Goal: Transaction & Acquisition: Purchase product/service

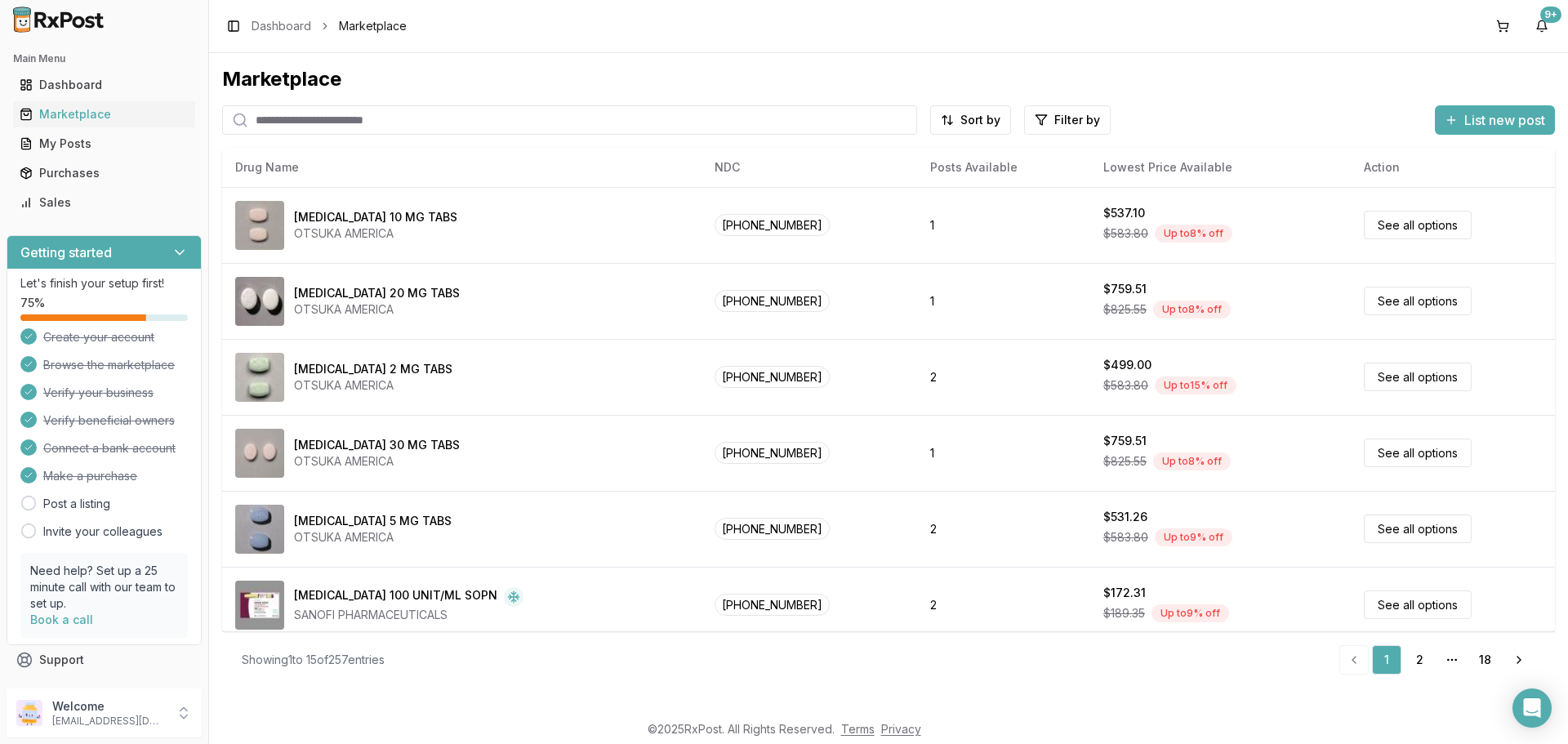
click at [556, 123] on input "search" at bounding box center [569, 120] width 695 height 29
paste input "**********"
type input "**********"
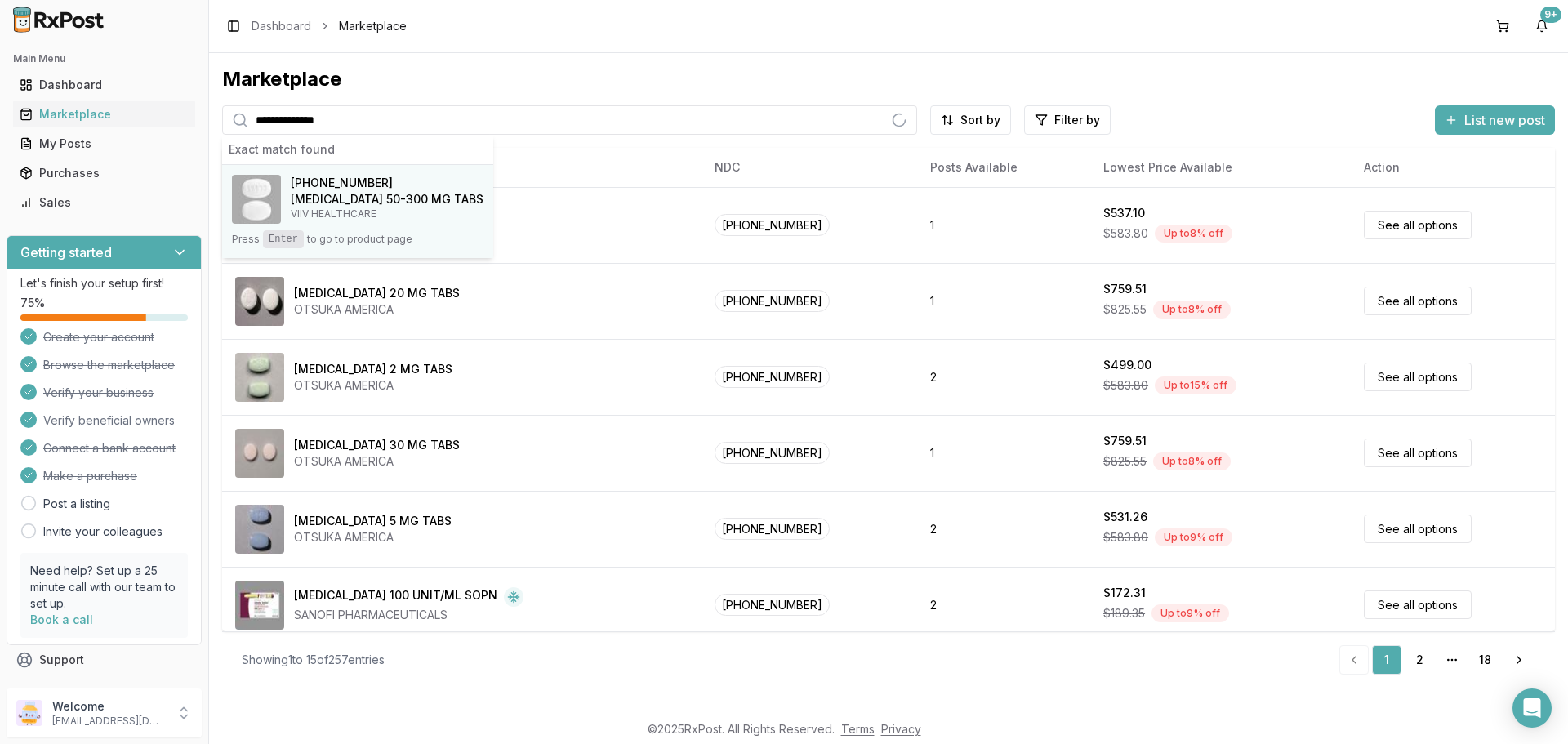
click at [360, 184] on span "[PHONE_NUMBER]" at bounding box center [341, 183] width 102 height 17
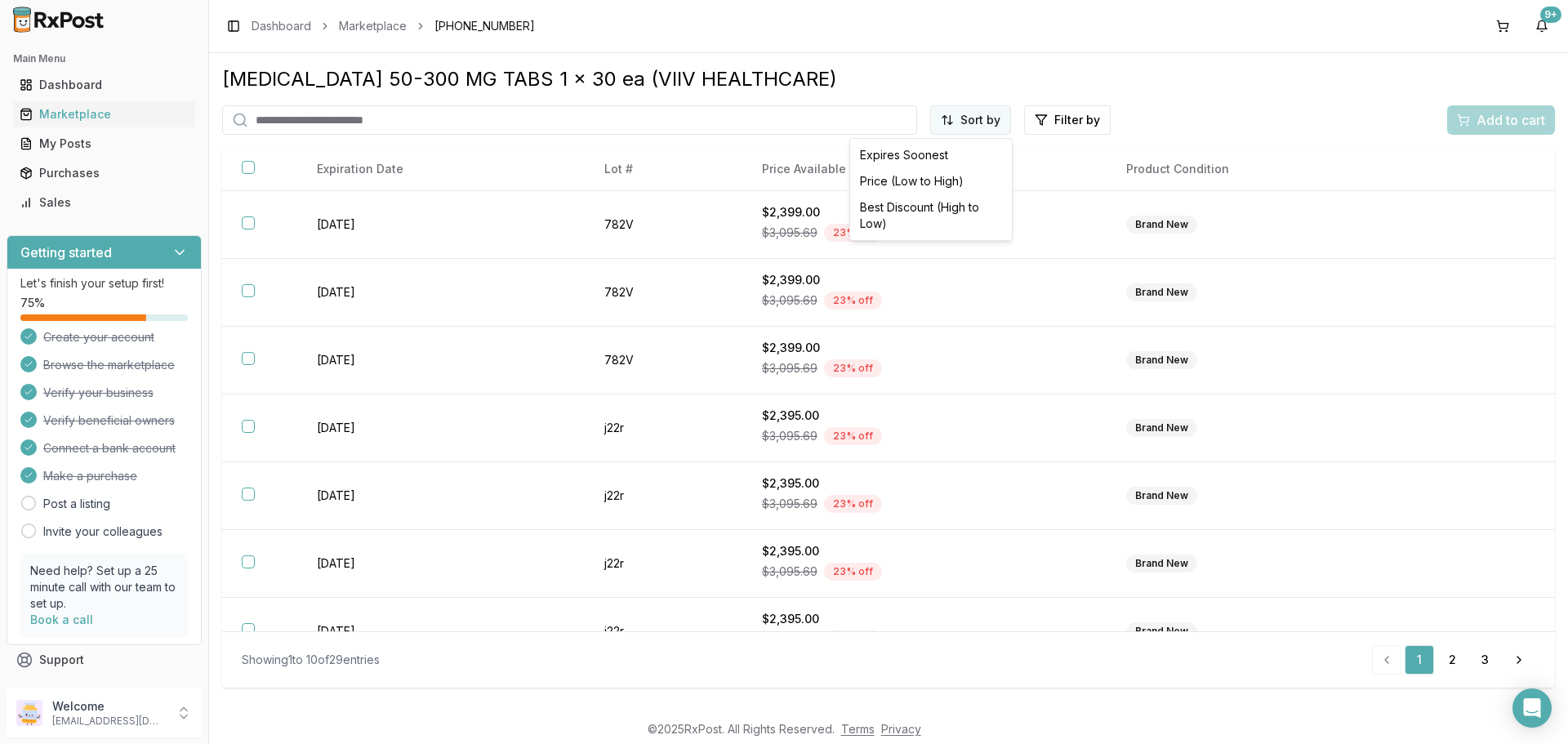
click at [990, 116] on html "Main Menu Dashboard Marketplace My Posts Purchases Sales Getting started Let's …" at bounding box center [784, 372] width 1568 height 744
click at [930, 179] on div "Price (Low to High)" at bounding box center [931, 181] width 155 height 26
click at [493, 127] on input "search" at bounding box center [535, 120] width 627 height 29
paste input "**********"
type input "**********"
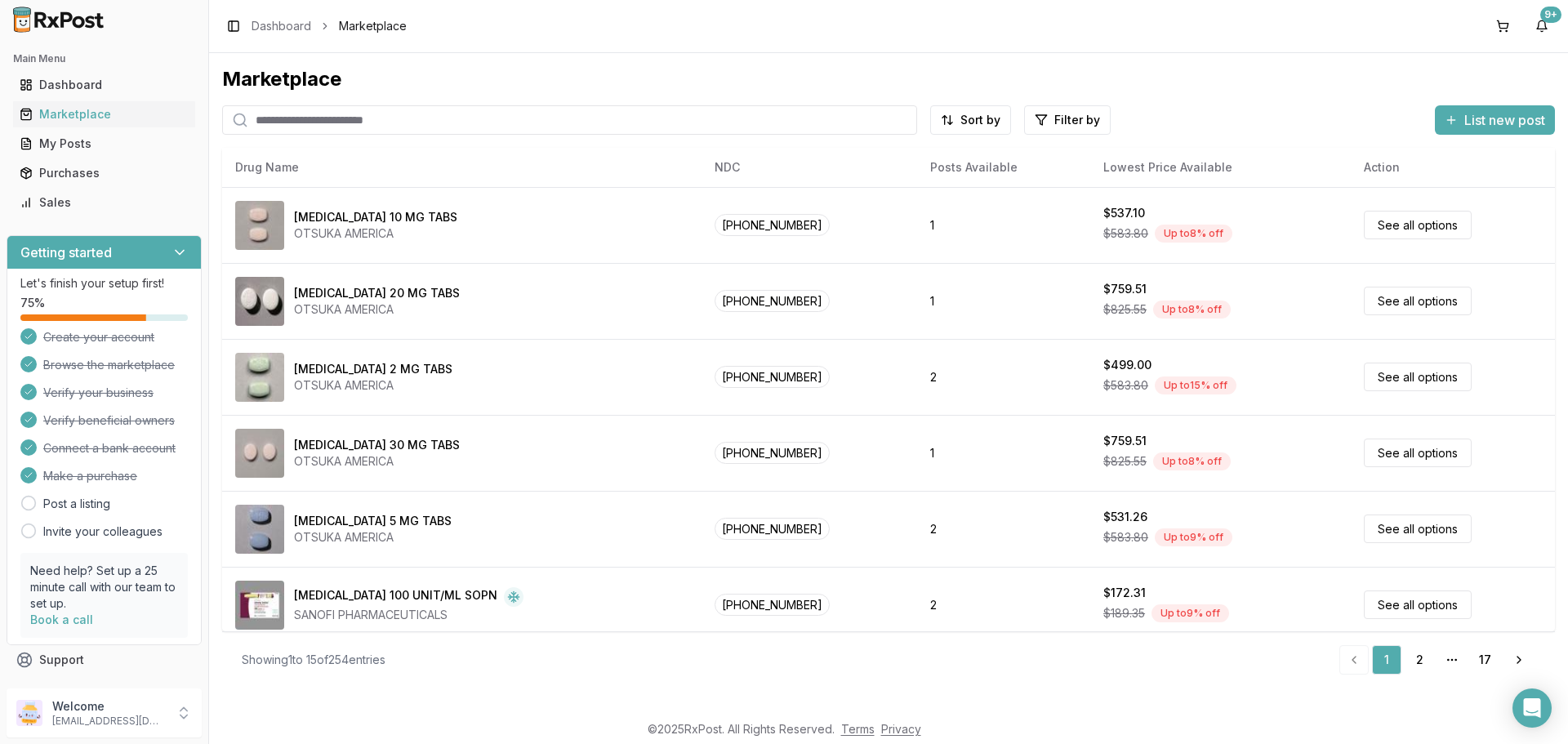
click at [367, 118] on input "search" at bounding box center [569, 120] width 695 height 29
paste input "**********"
type input "**********"
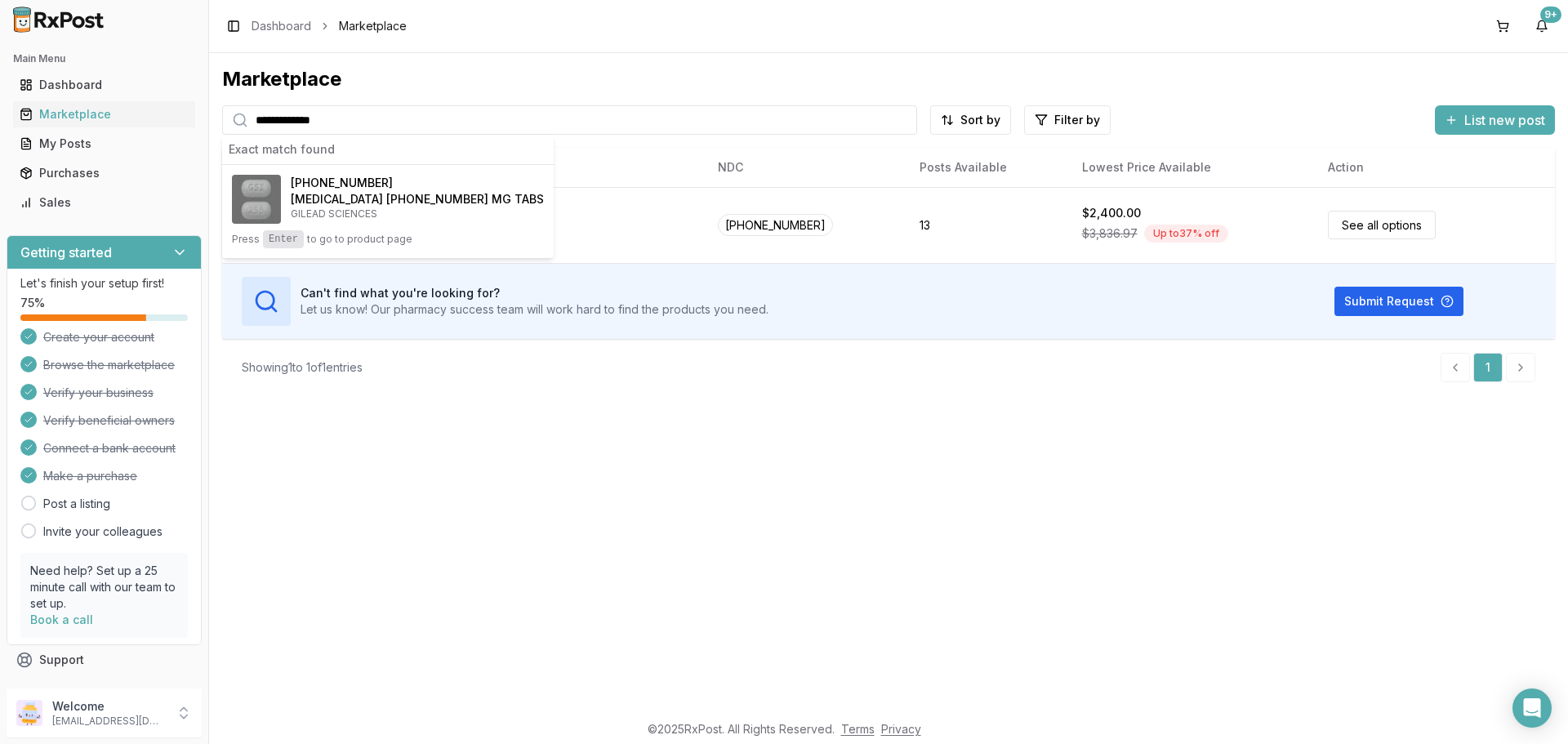
click at [367, 199] on h4 "[MEDICAL_DATA] [PHONE_NUMBER] MG TABS" at bounding box center [417, 199] width 253 height 17
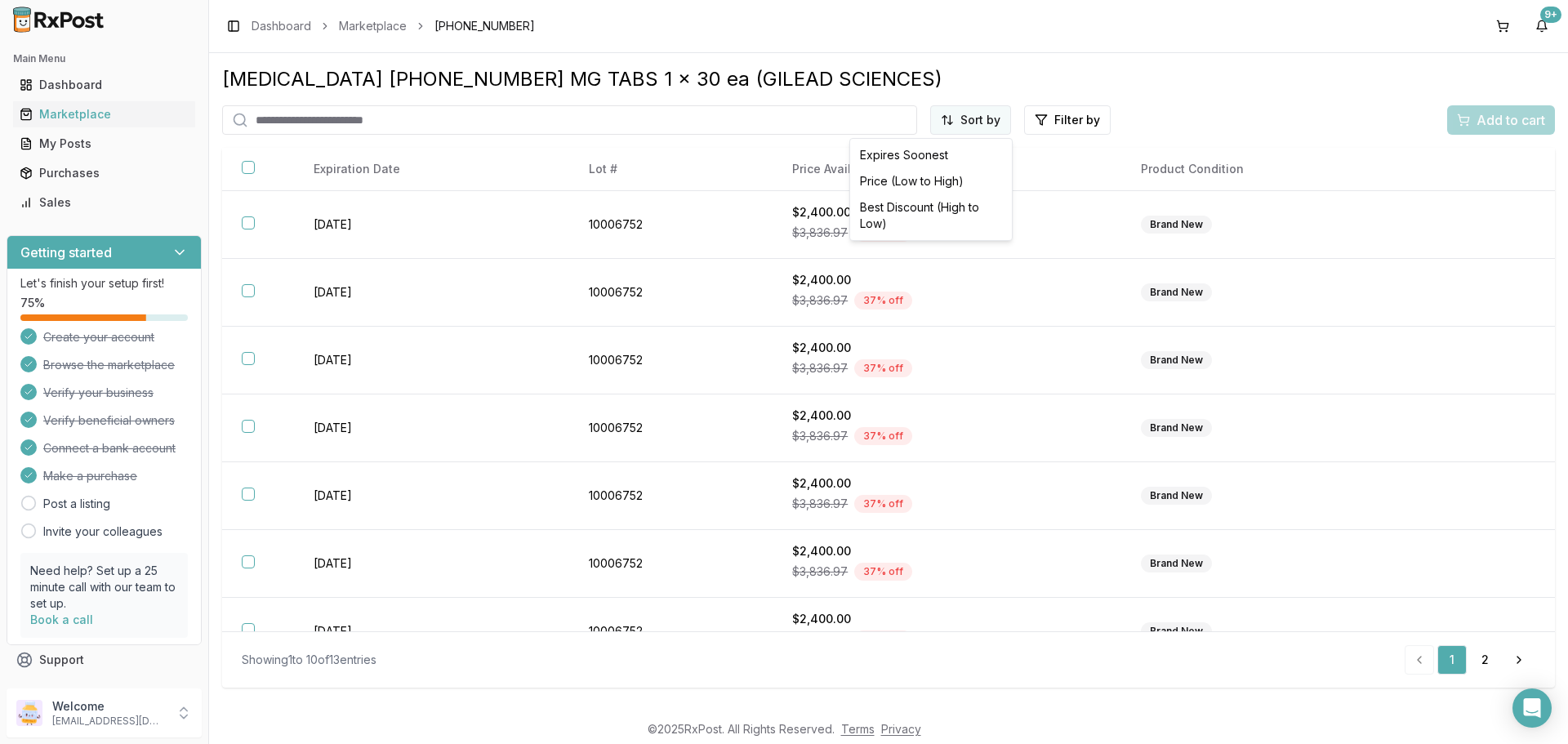
click at [968, 123] on html "Main Menu Dashboard Marketplace My Posts Purchases Sales Getting started Let's …" at bounding box center [784, 372] width 1568 height 744
click at [929, 179] on div "Price (Low to High)" at bounding box center [931, 181] width 155 height 26
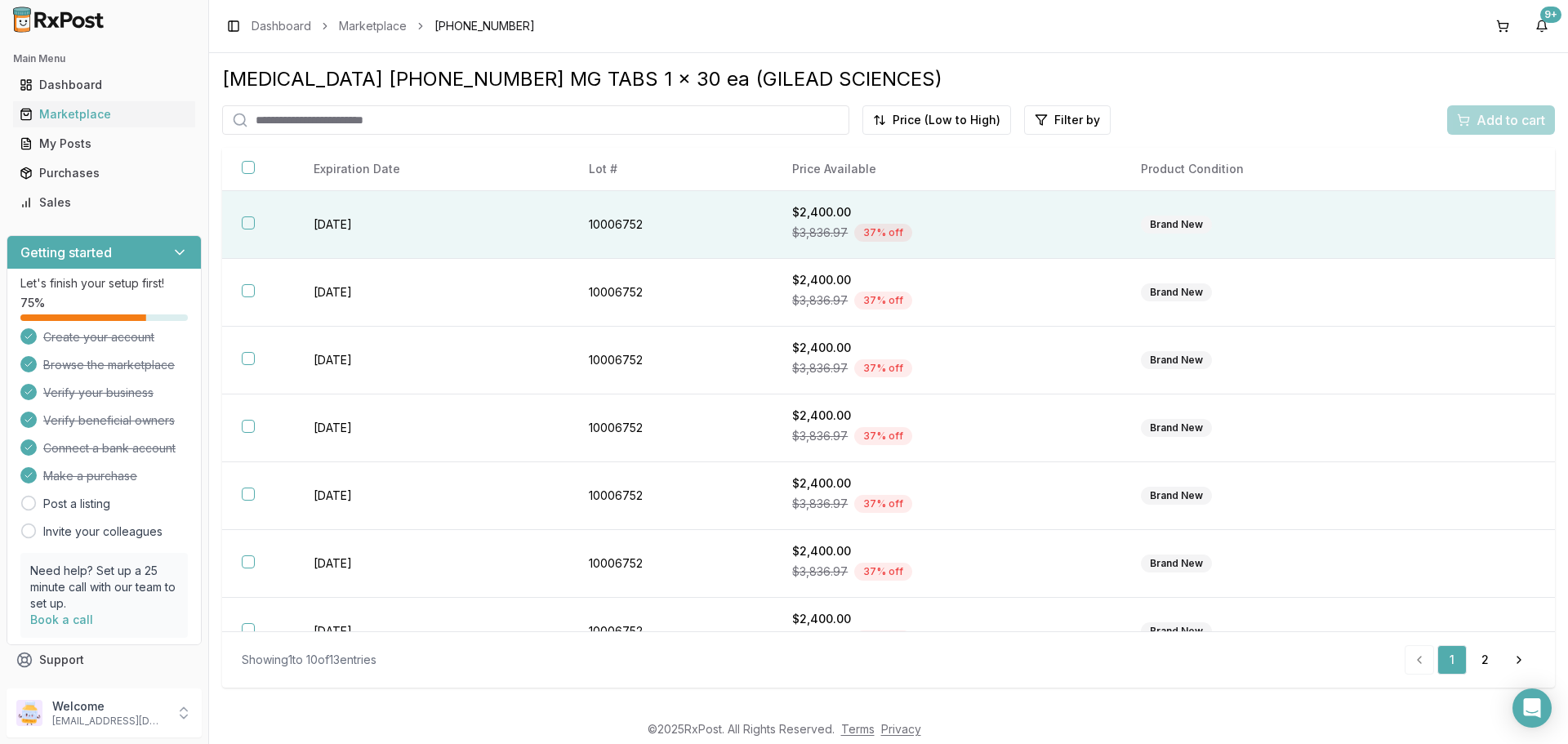
click at [246, 227] on button "button" at bounding box center [248, 223] width 13 height 13
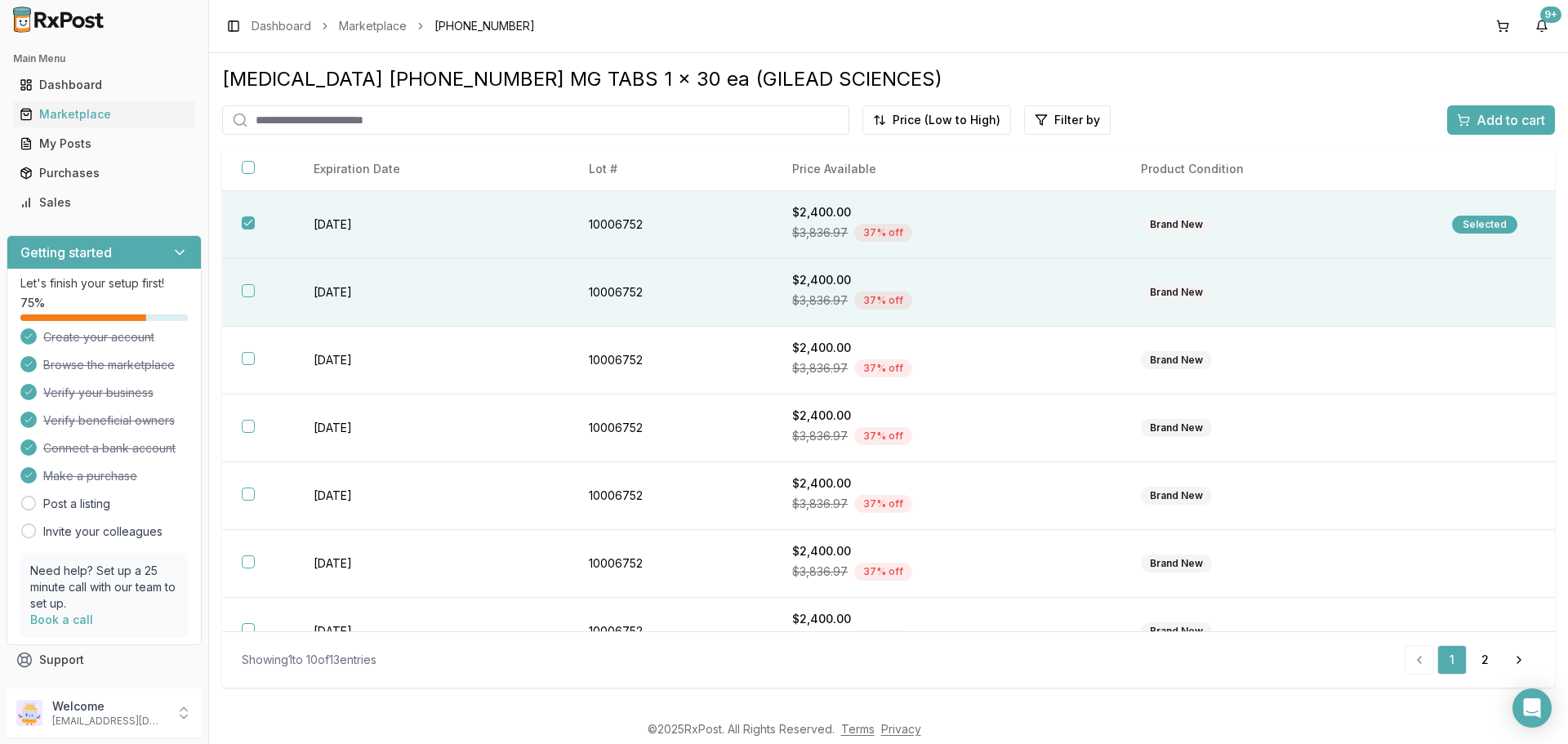
click at [247, 291] on button "button" at bounding box center [248, 291] width 13 height 13
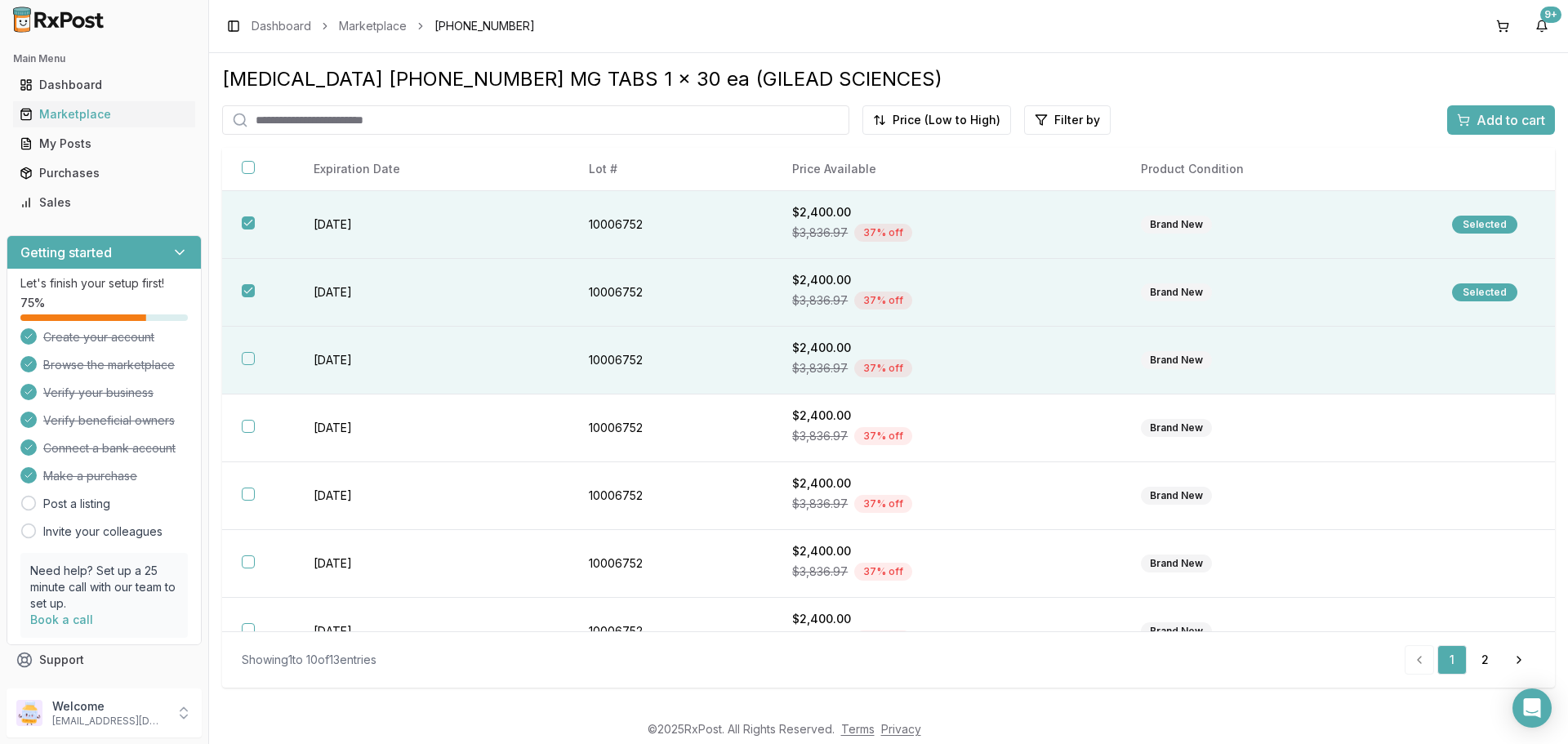
click at [247, 350] on th at bounding box center [257, 360] width 72 height 68
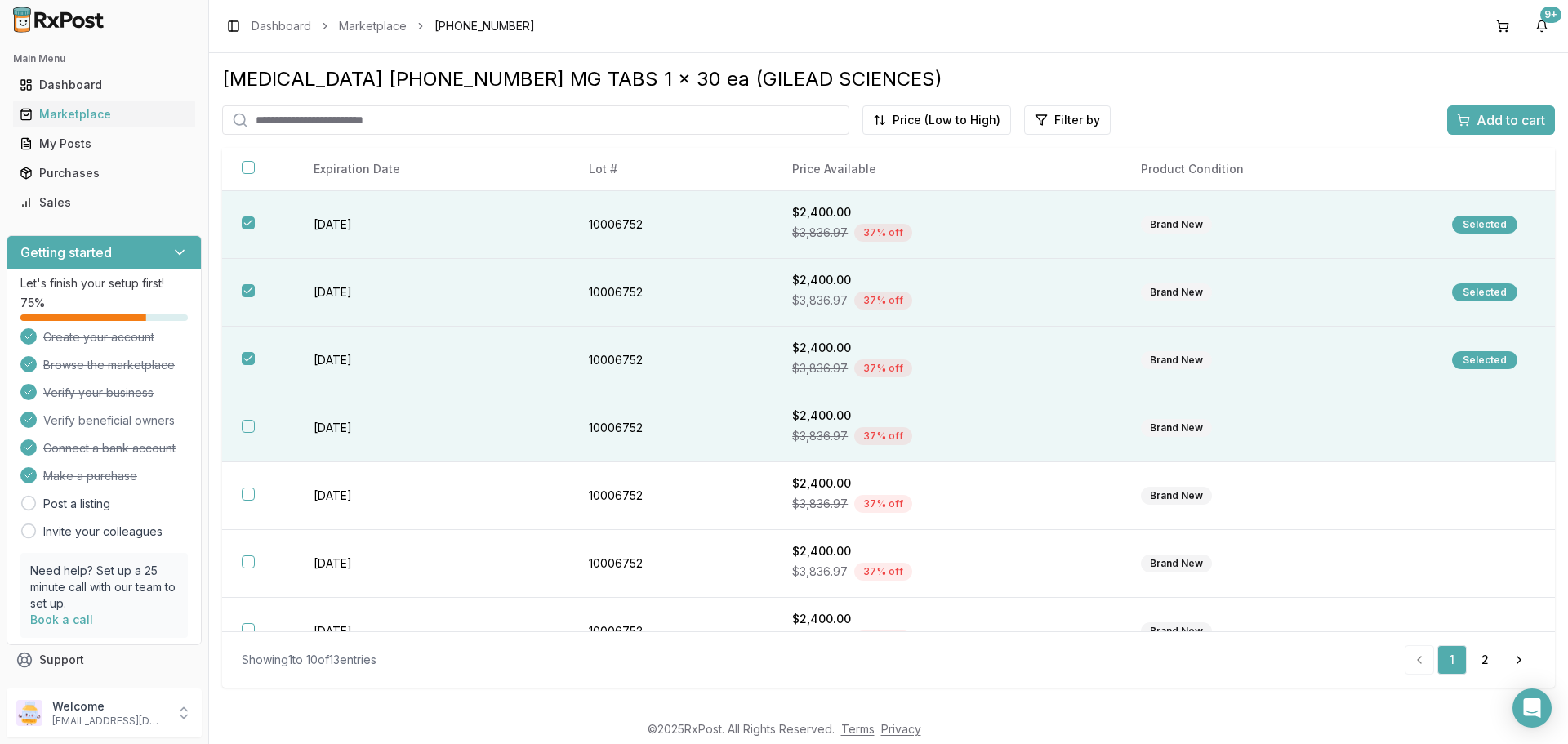
click at [239, 427] on th at bounding box center [257, 428] width 72 height 68
click at [1478, 119] on span "Add to cart" at bounding box center [1511, 120] width 69 height 20
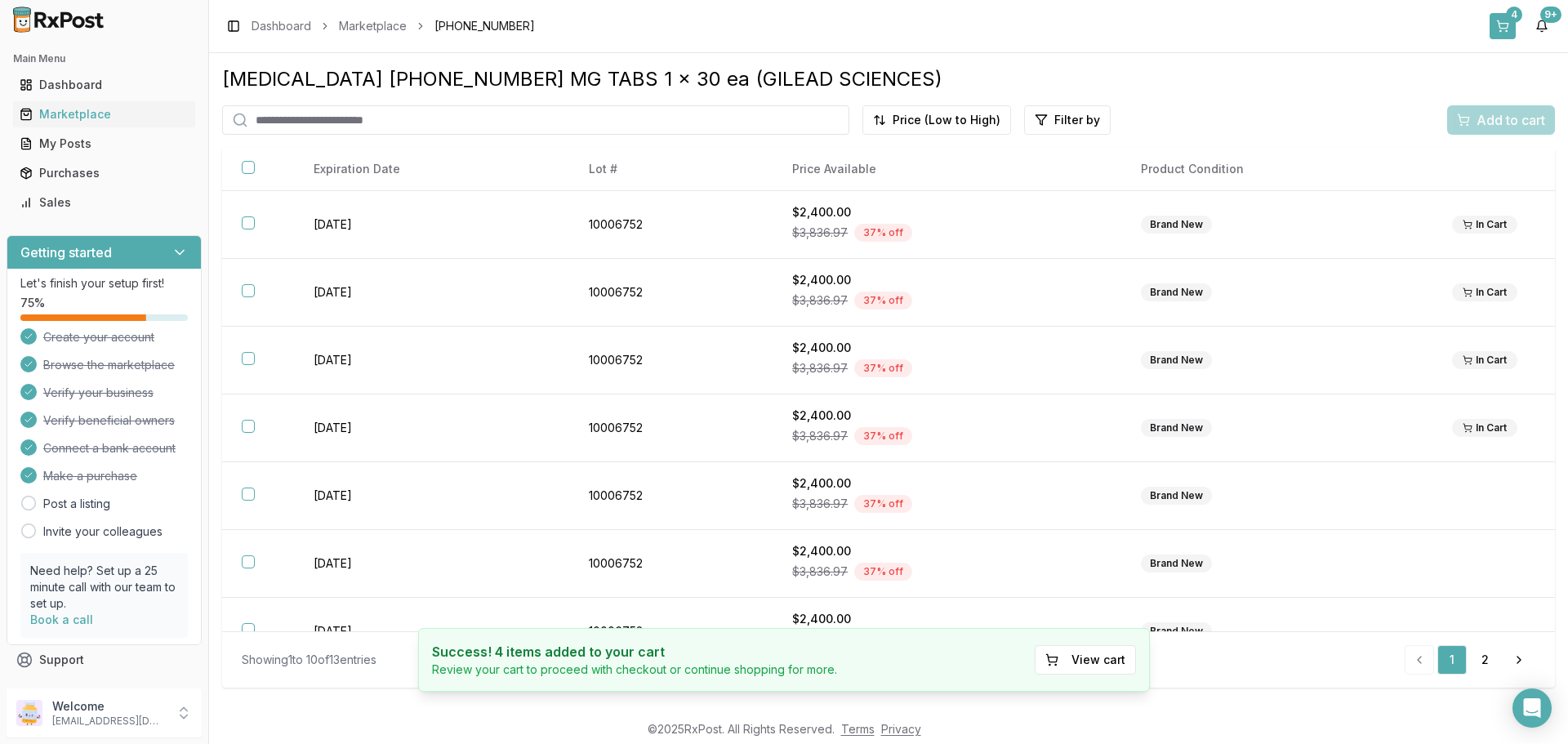
click at [1505, 31] on button "4" at bounding box center [1502, 26] width 26 height 26
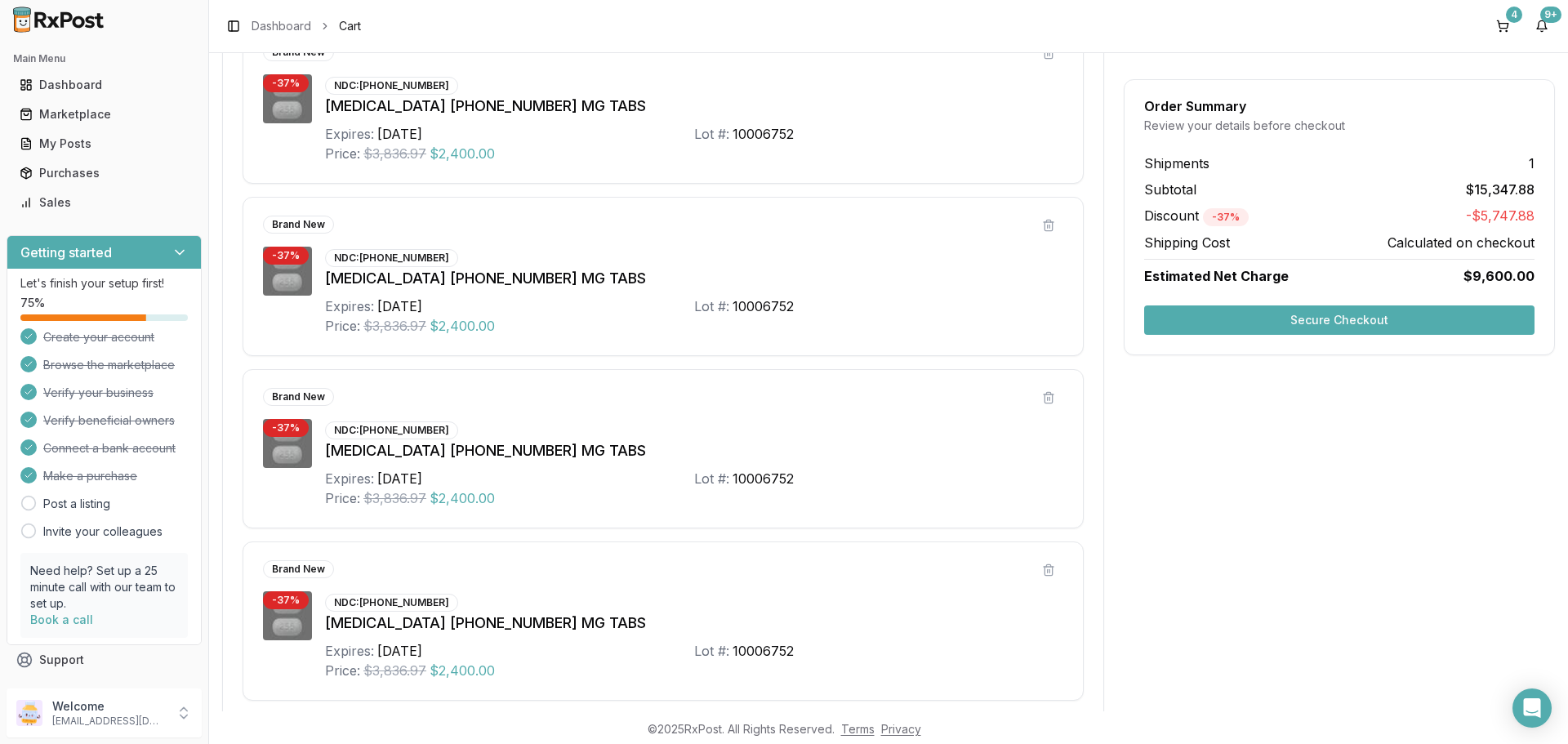
scroll to position [81, 0]
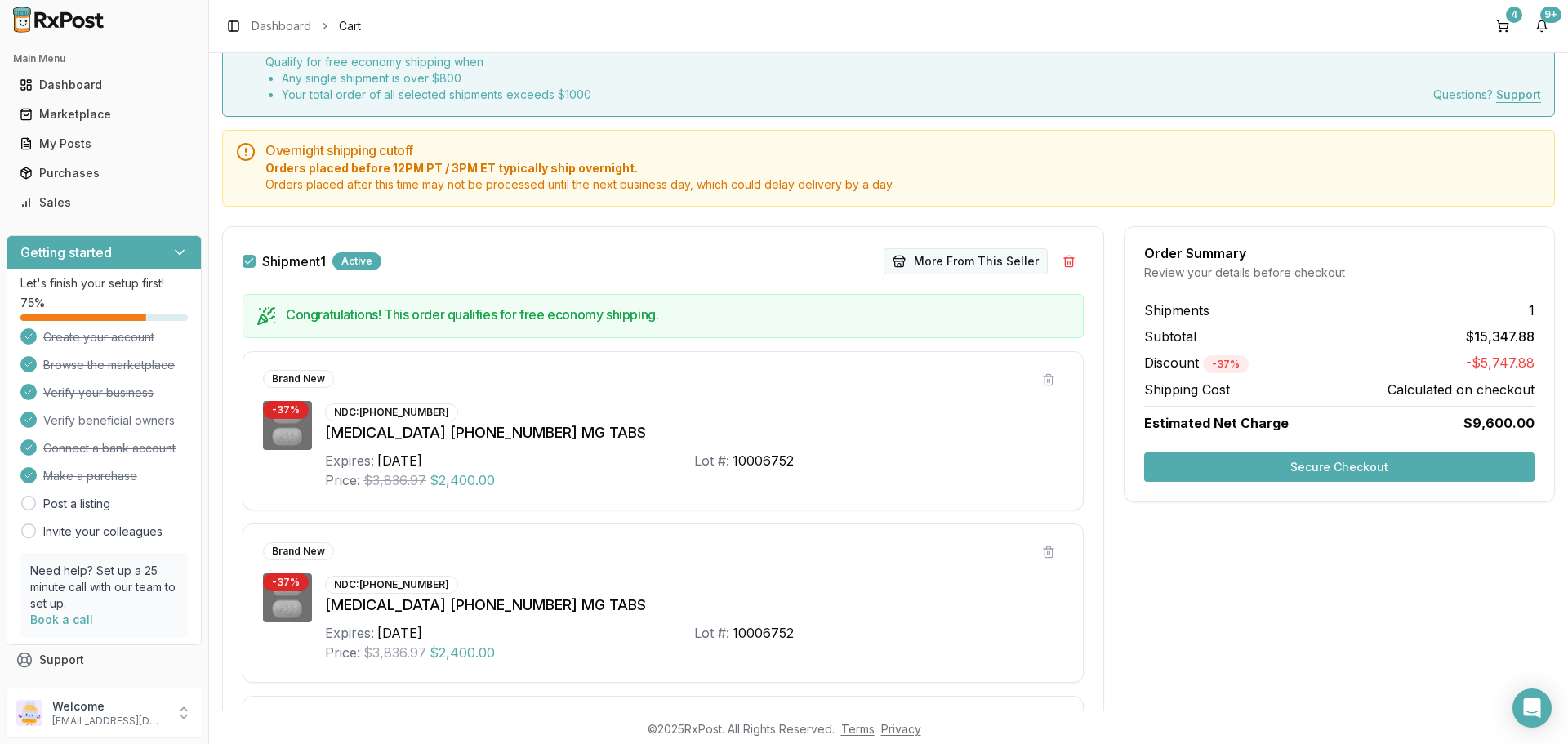
click at [986, 262] on button "More From This Seller" at bounding box center [966, 261] width 164 height 26
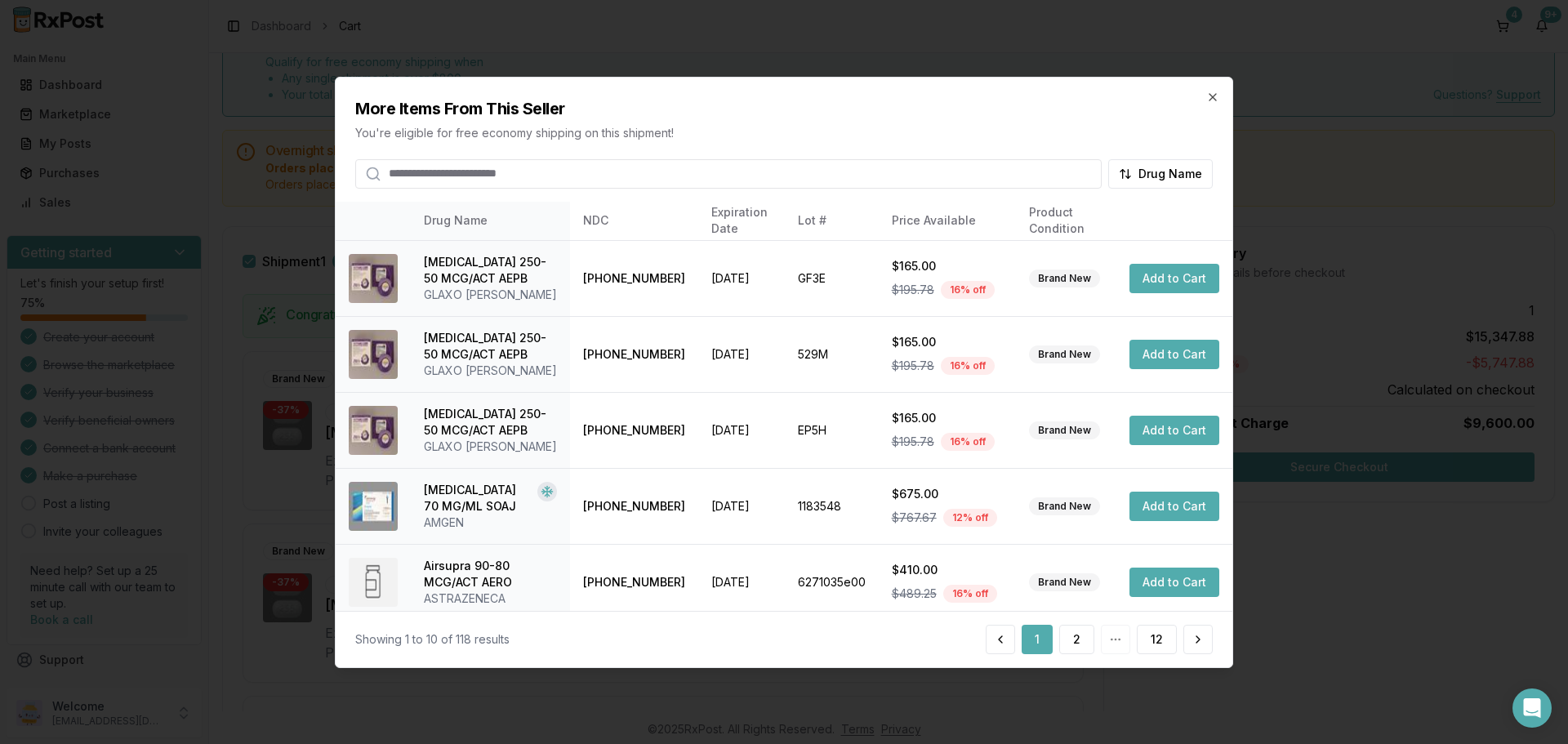
click at [520, 175] on input "search" at bounding box center [728, 173] width 747 height 29
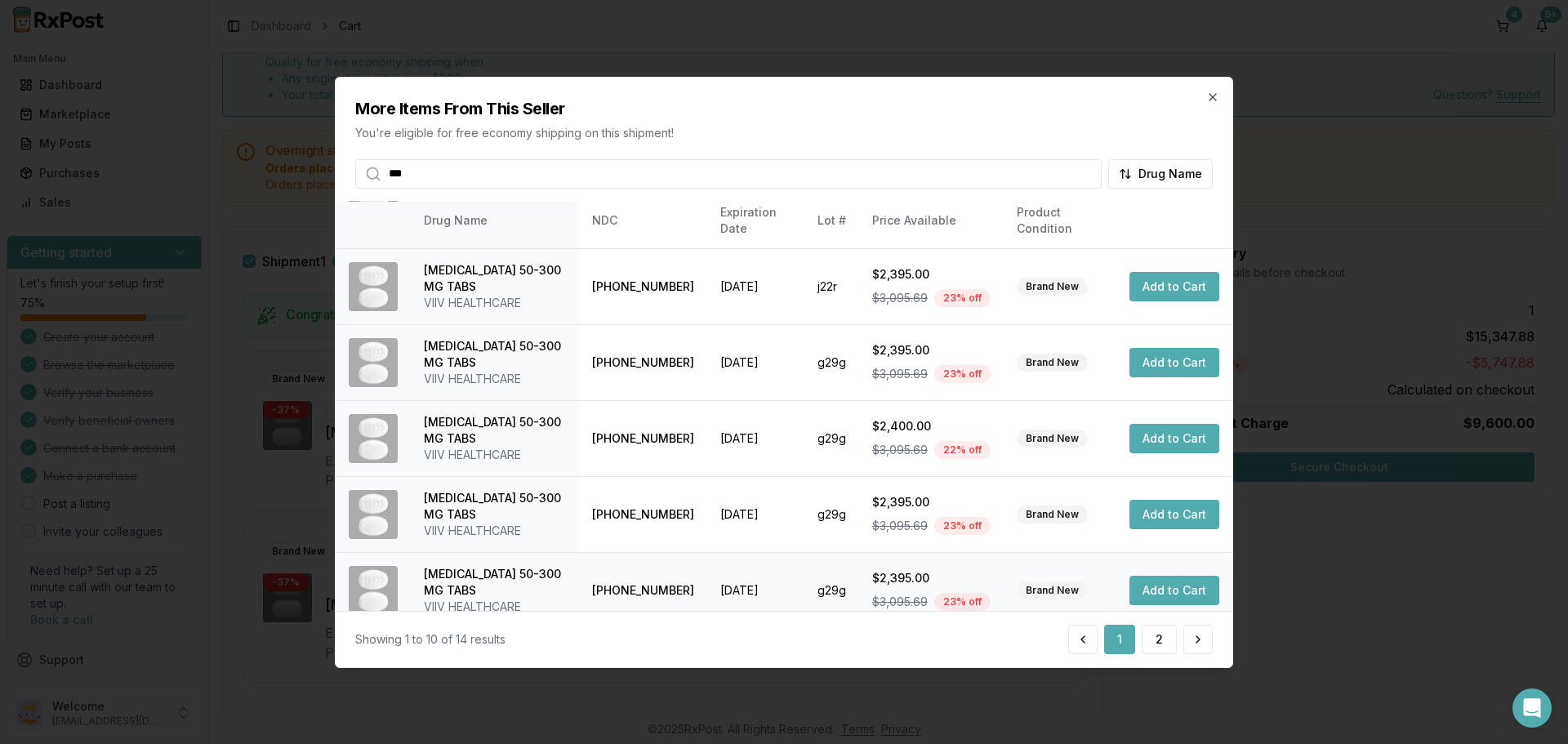
scroll to position [0, 0]
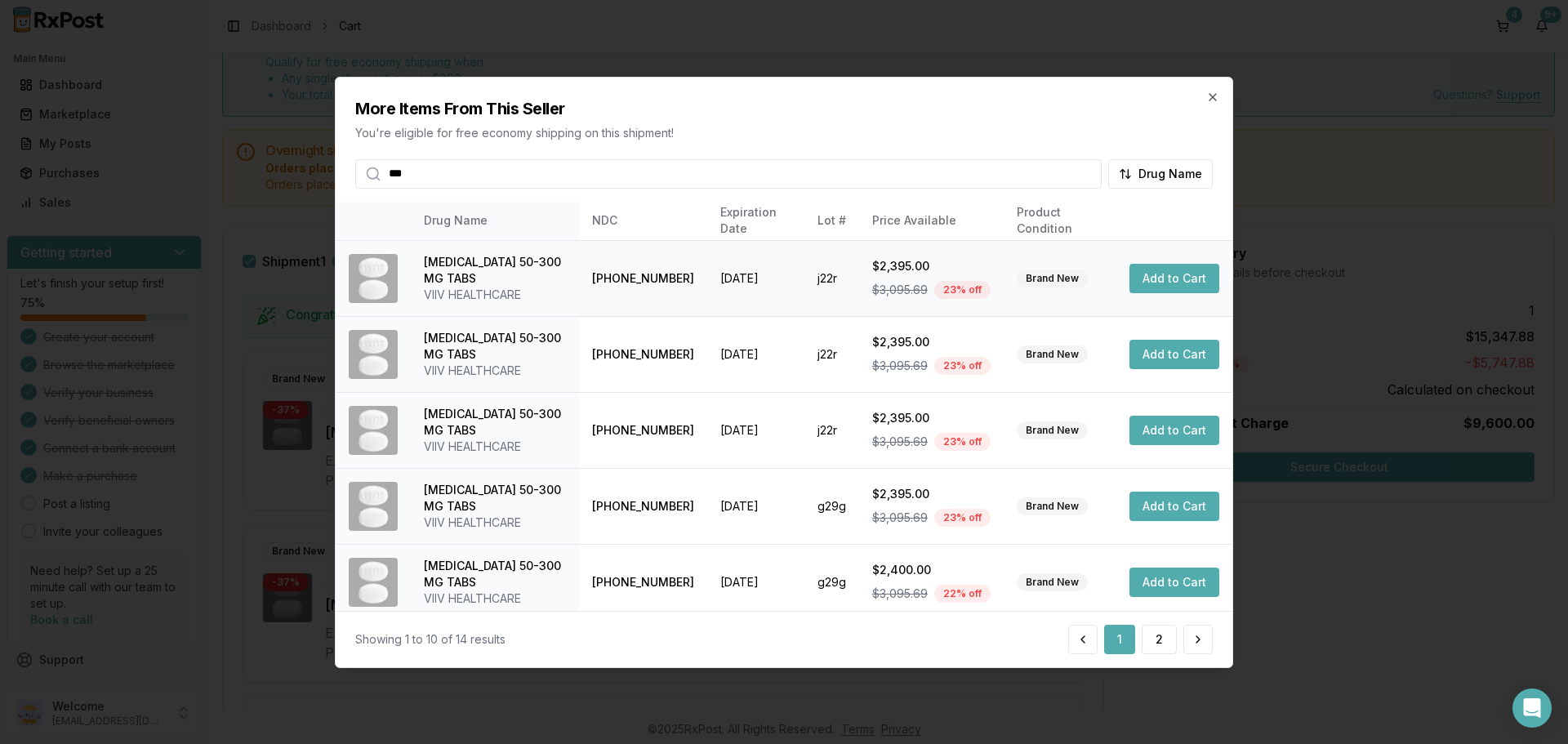
type input "***"
click at [1172, 279] on button "Add to Cart" at bounding box center [1174, 278] width 90 height 29
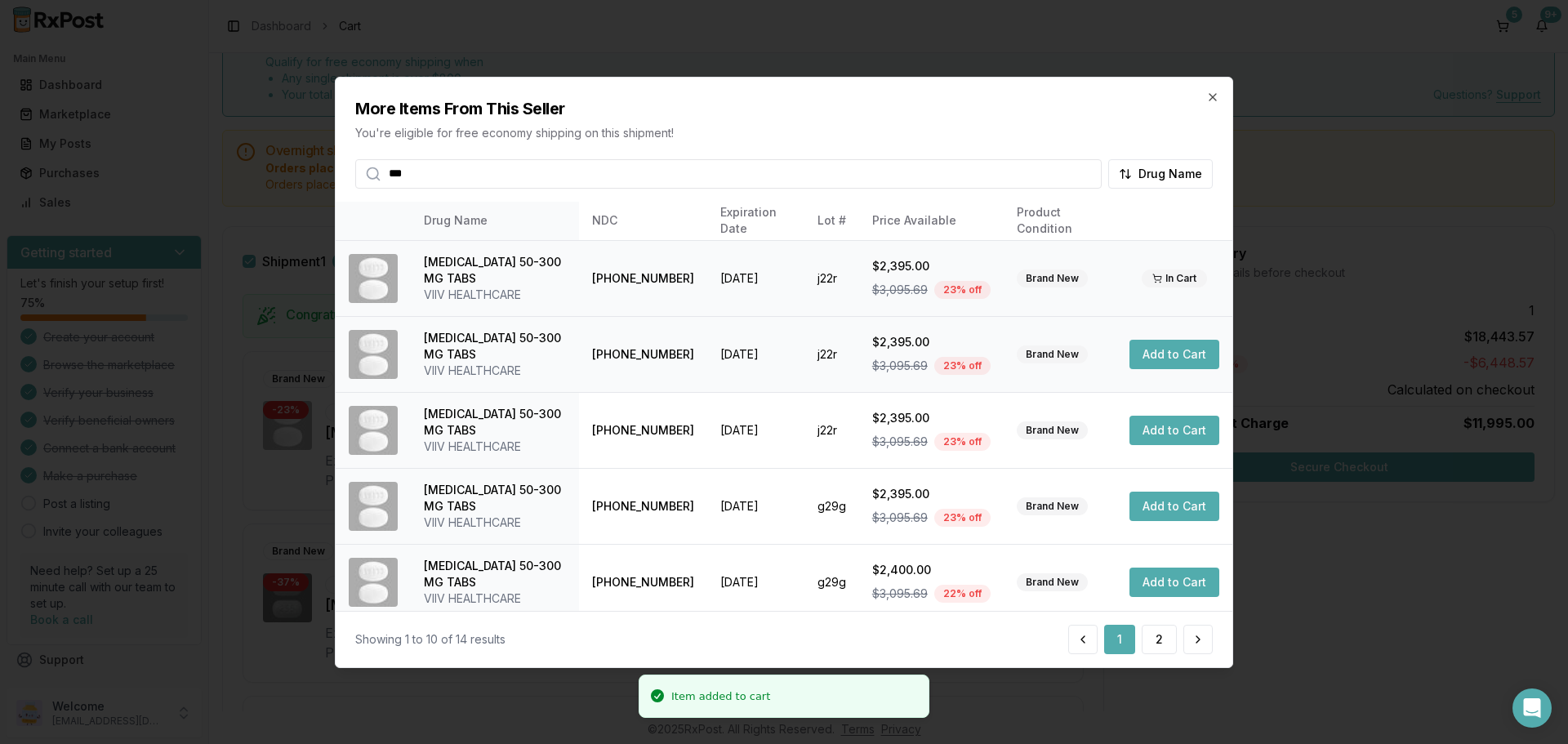
click at [1163, 355] on button "Add to Cart" at bounding box center [1174, 354] width 90 height 29
click at [1213, 92] on icon "button" at bounding box center [1213, 96] width 13 height 13
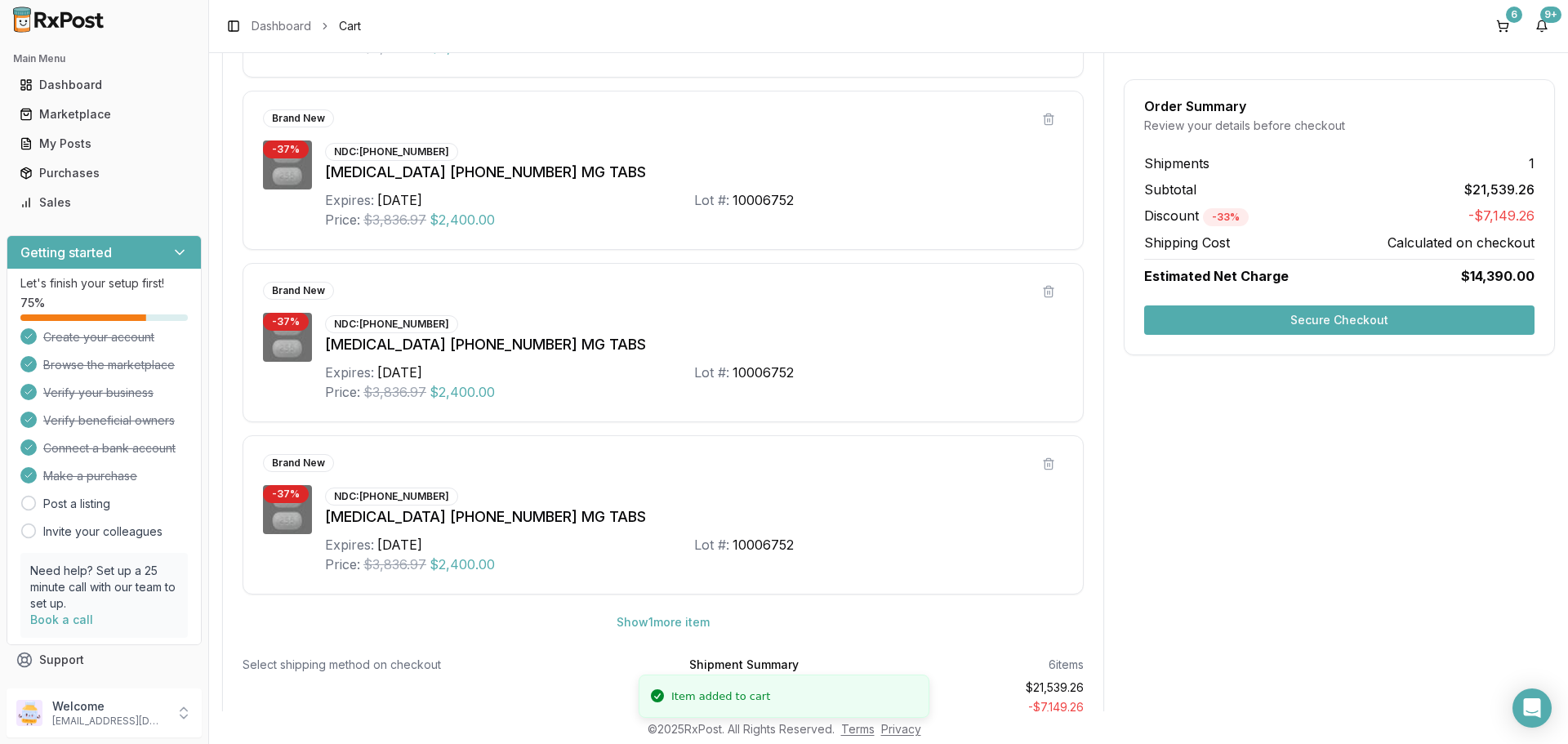
scroll to position [798, 0]
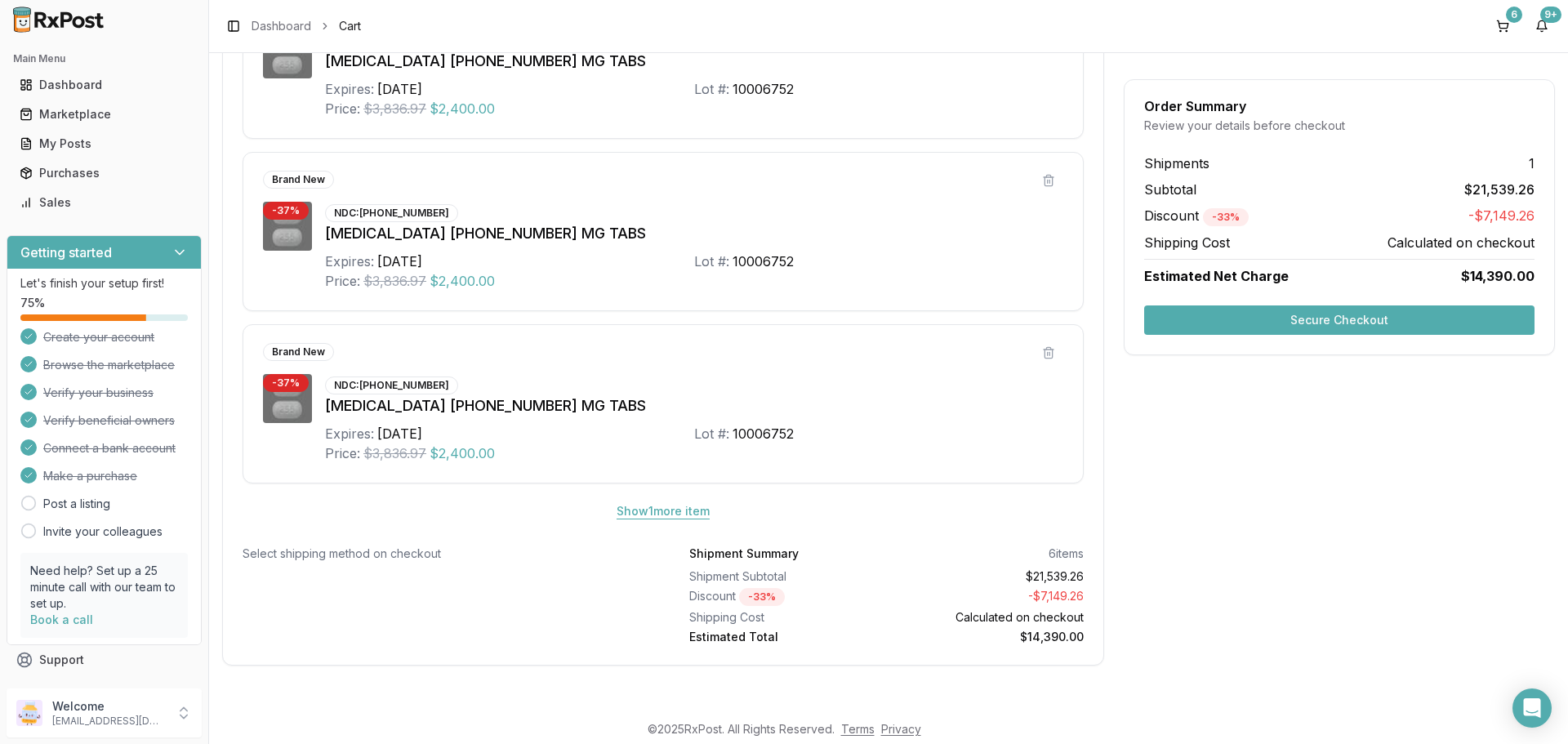
click at [673, 512] on button "Show 1 more item" at bounding box center [664, 511] width 120 height 29
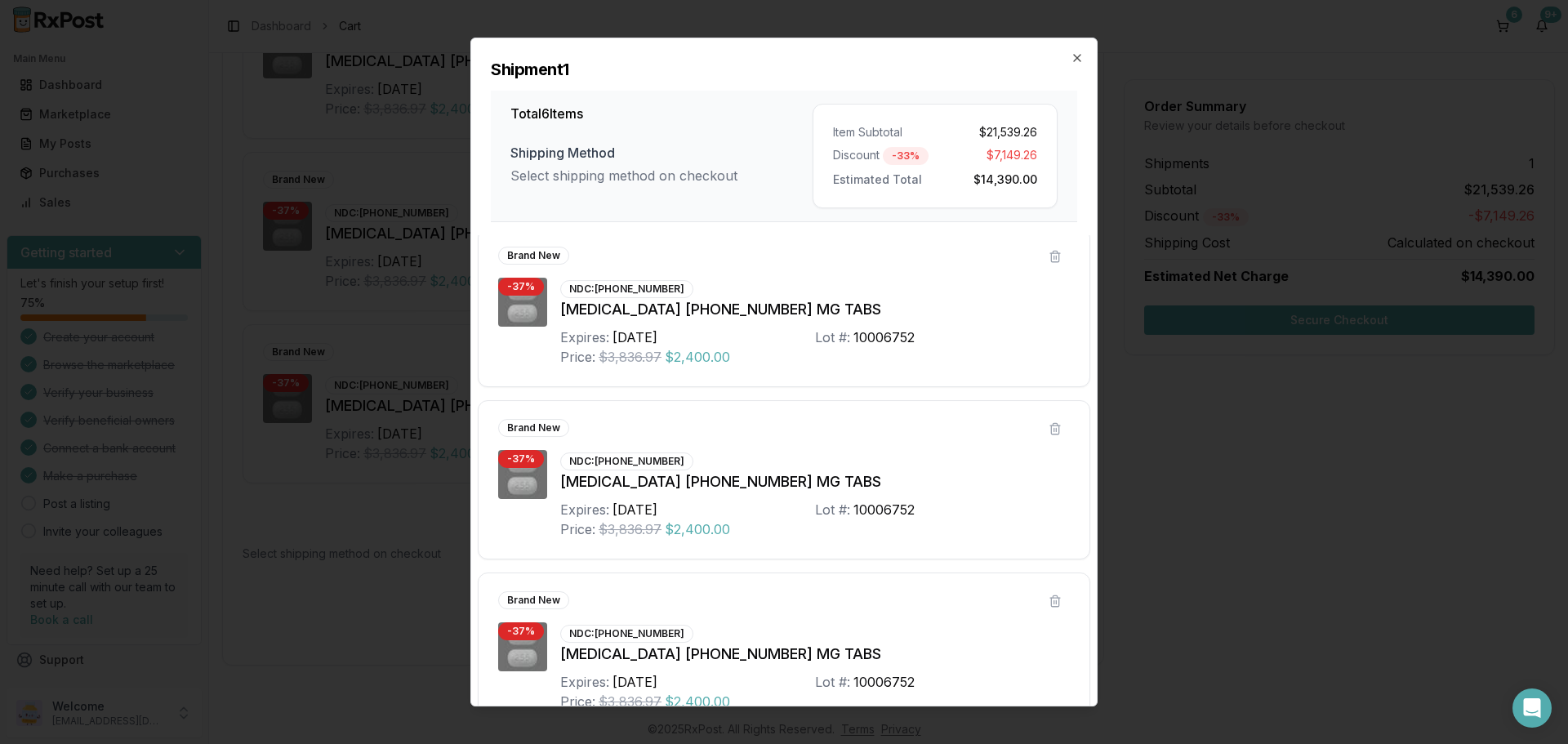
scroll to position [563, 0]
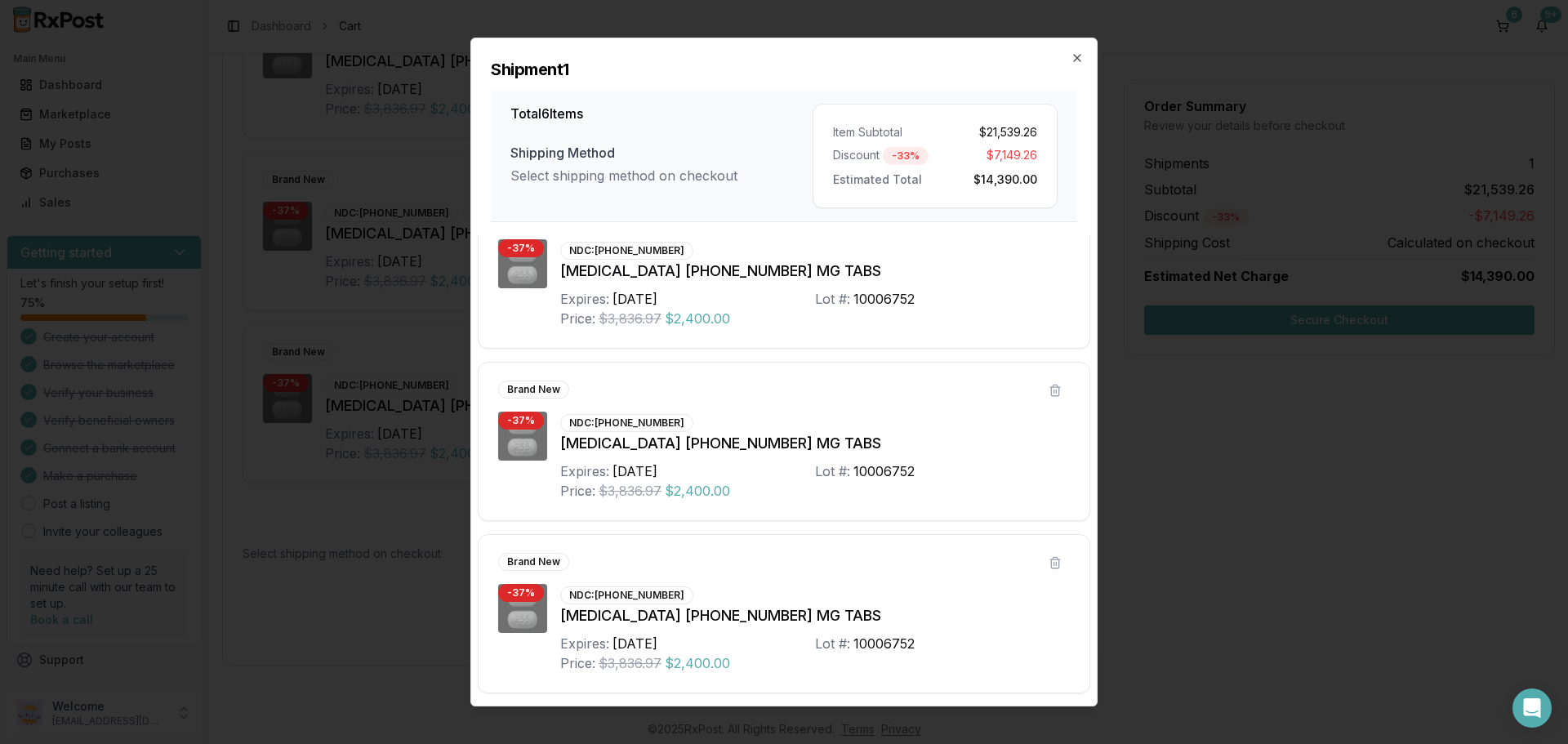
click at [1080, 50] on div "Shipment 1 Total 6 Items Shipping Method Select shipping method on checkout Ite…" at bounding box center [783, 130] width 625 height 184
click at [1075, 61] on icon "button" at bounding box center [1077, 58] width 7 height 7
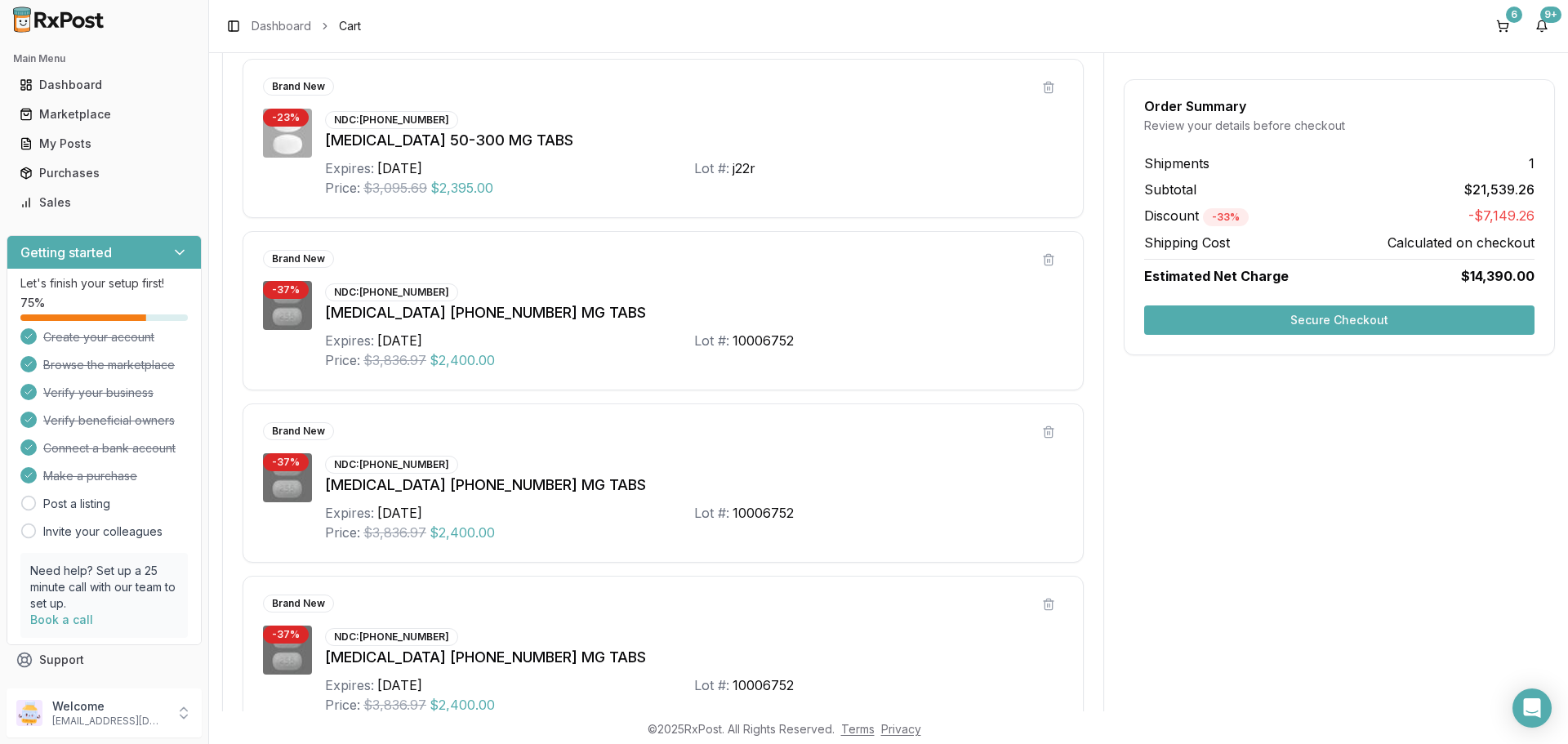
scroll to position [571, 0]
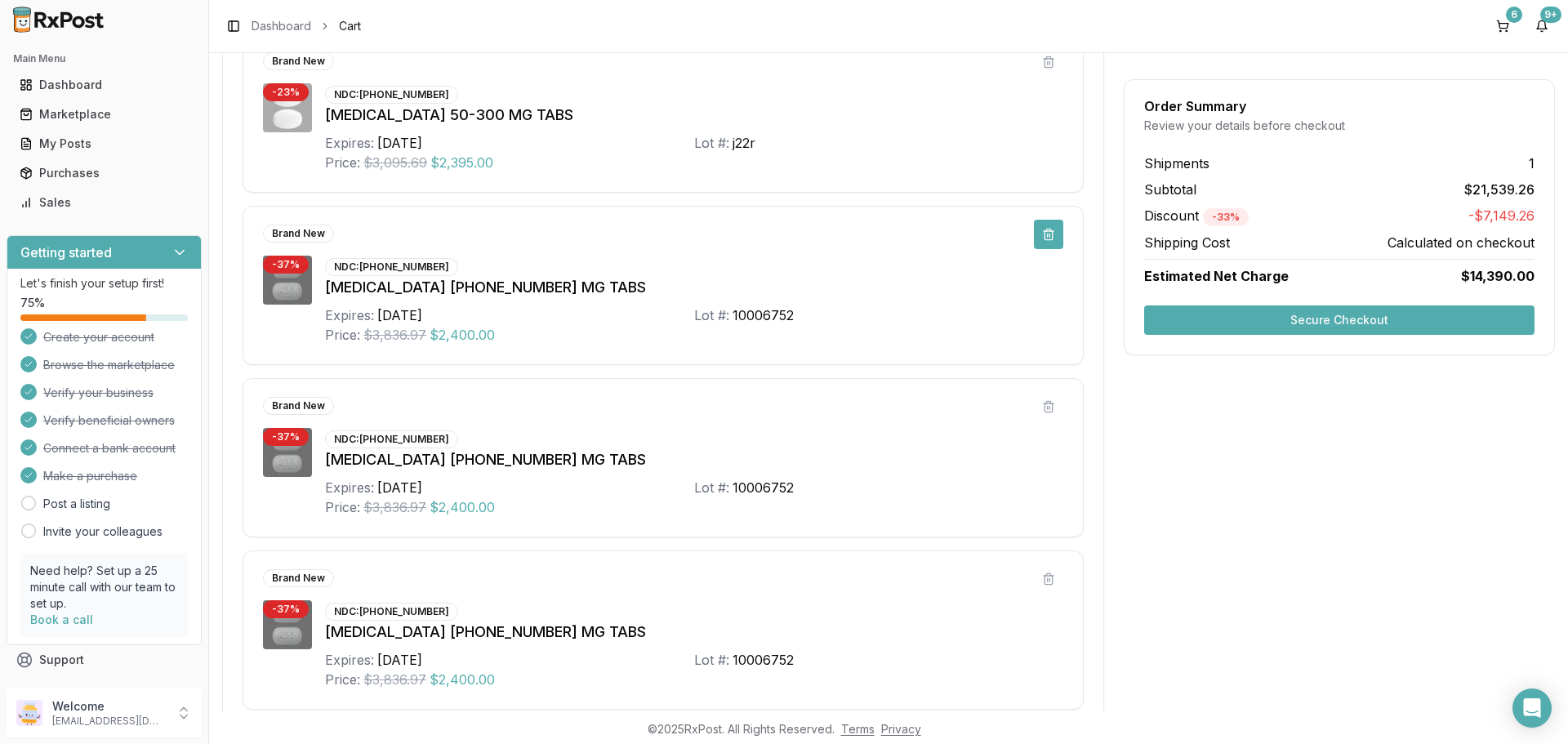
click at [1042, 242] on button at bounding box center [1048, 234] width 29 height 29
click at [1045, 238] on button at bounding box center [1048, 234] width 29 height 29
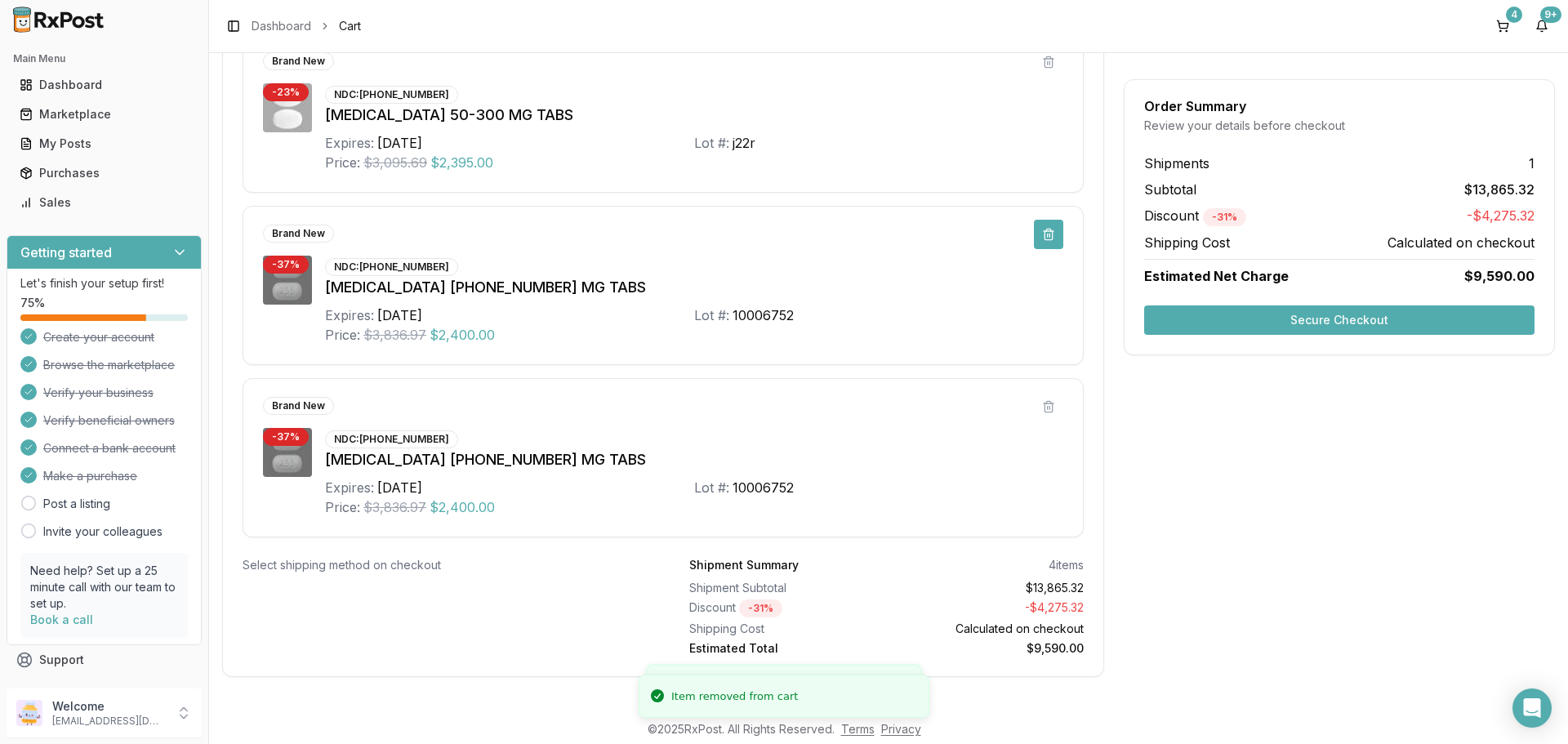
click at [1041, 242] on button at bounding box center [1048, 234] width 29 height 29
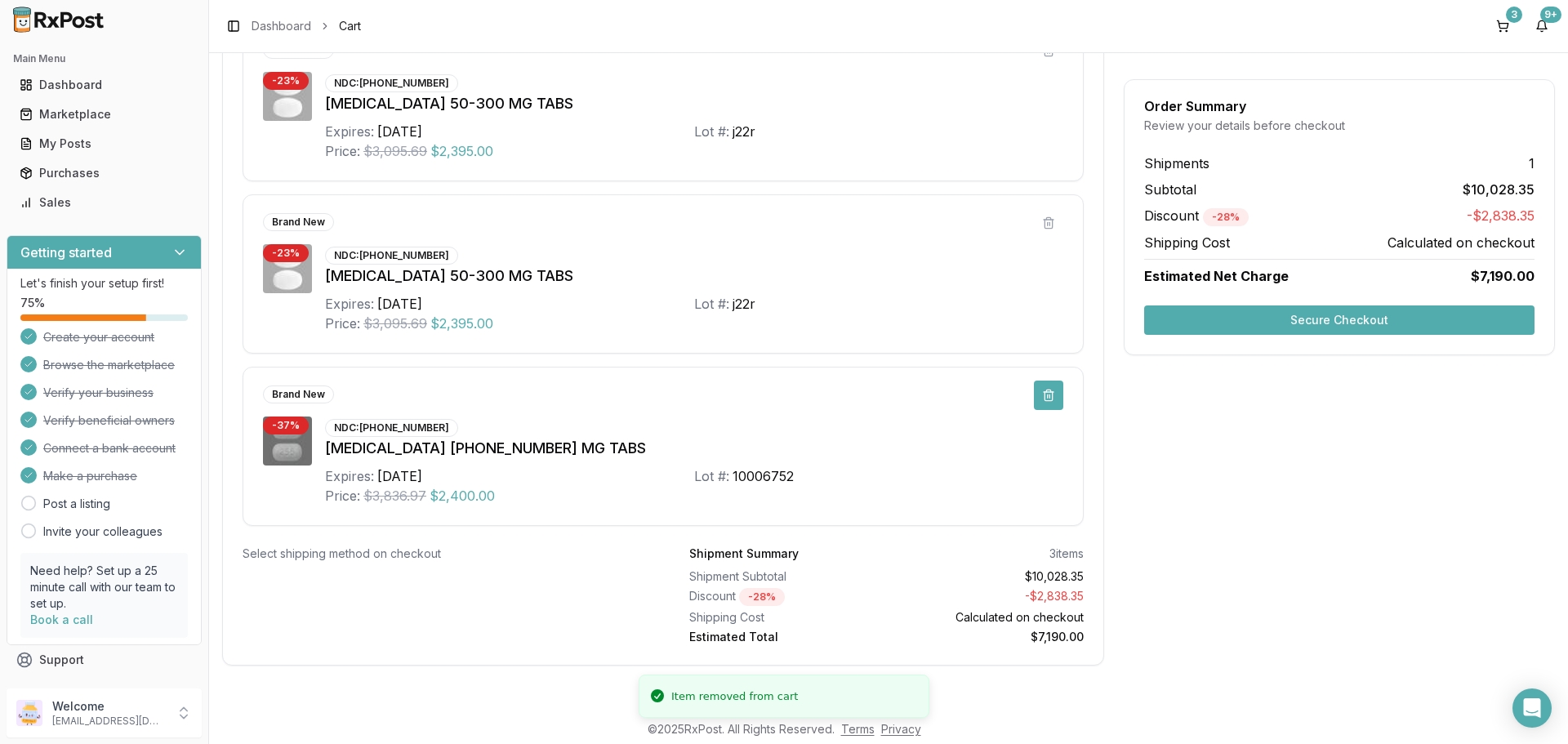
click at [1040, 404] on button at bounding box center [1048, 394] width 29 height 29
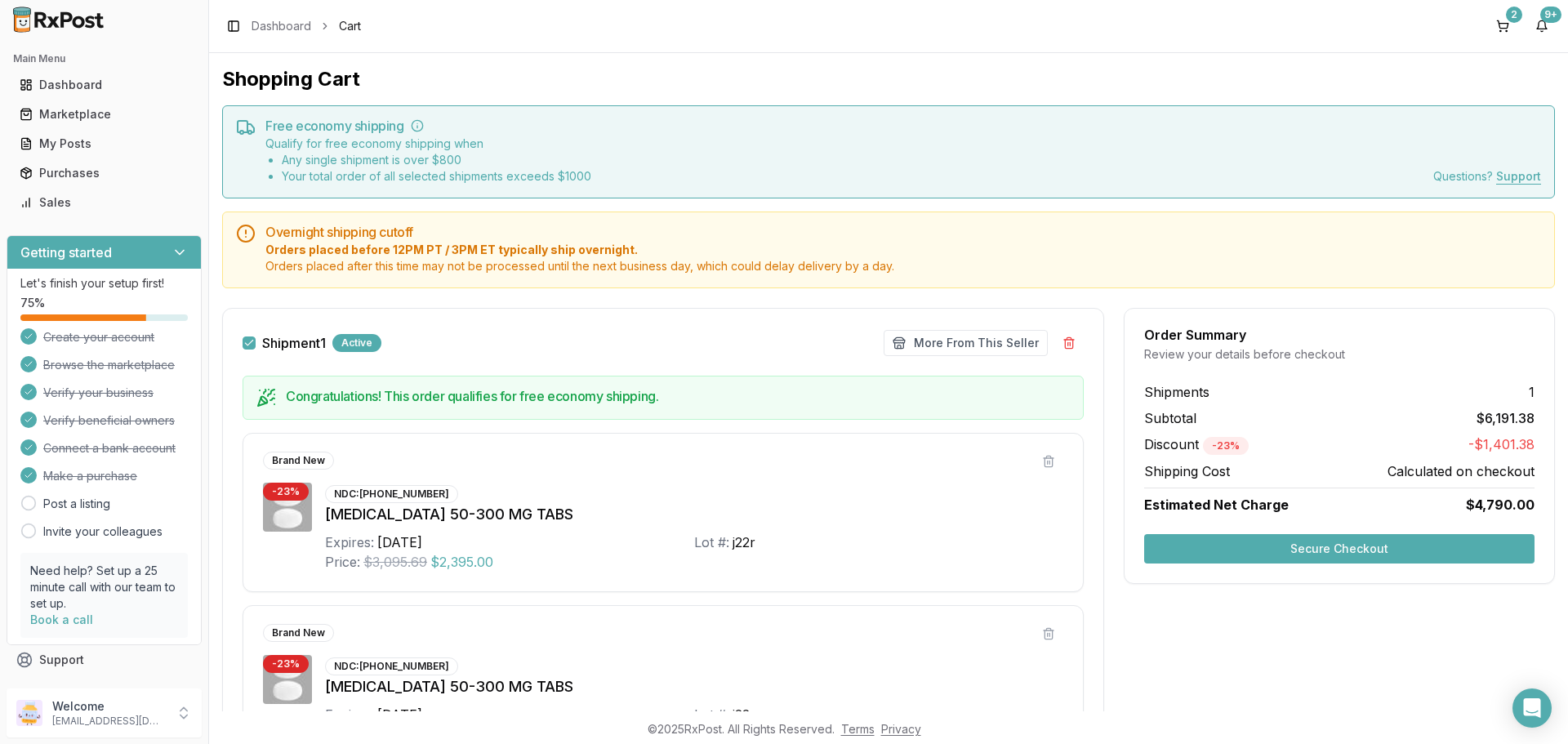
scroll to position [164, 0]
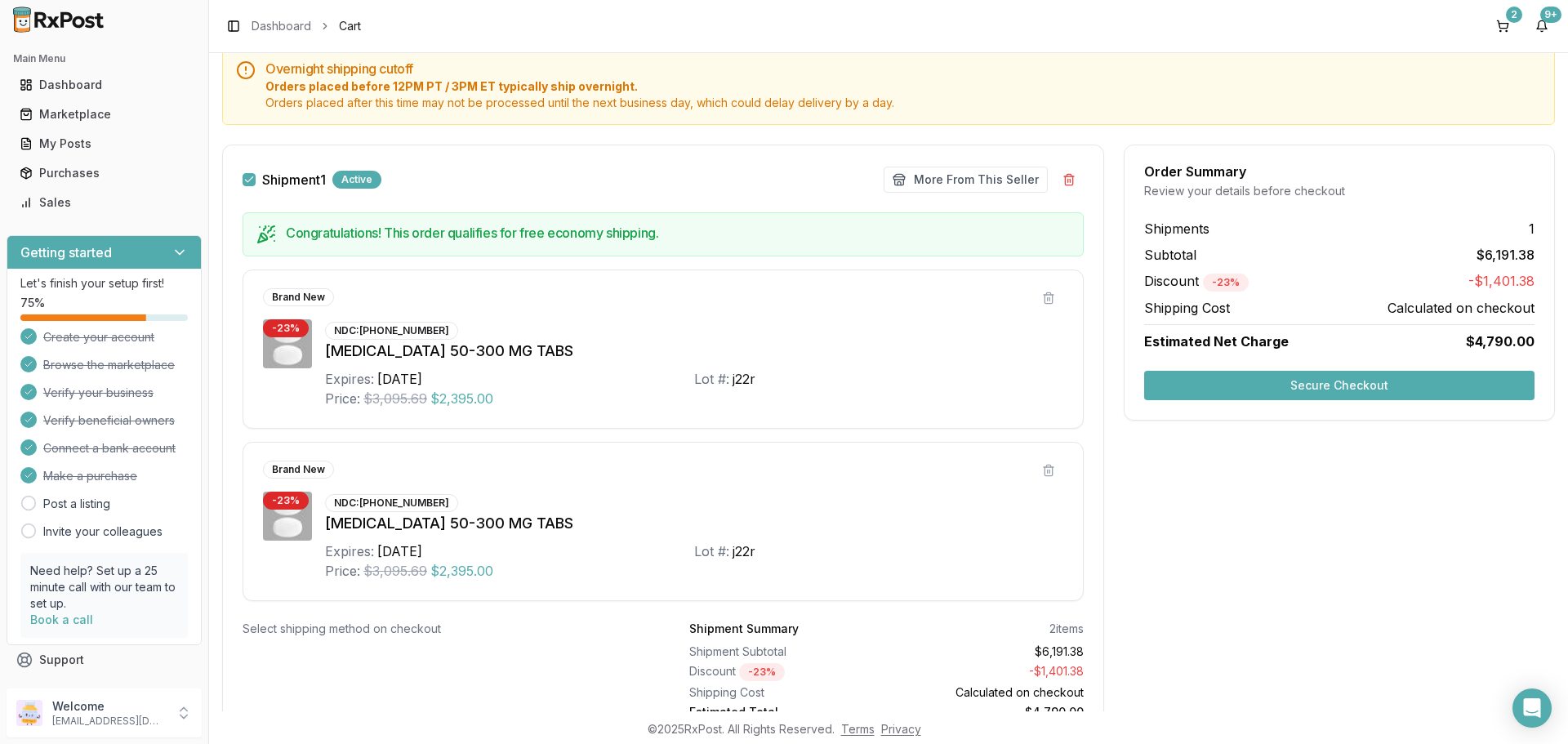
click at [1260, 380] on button "Secure Checkout" at bounding box center [1340, 384] width 390 height 29
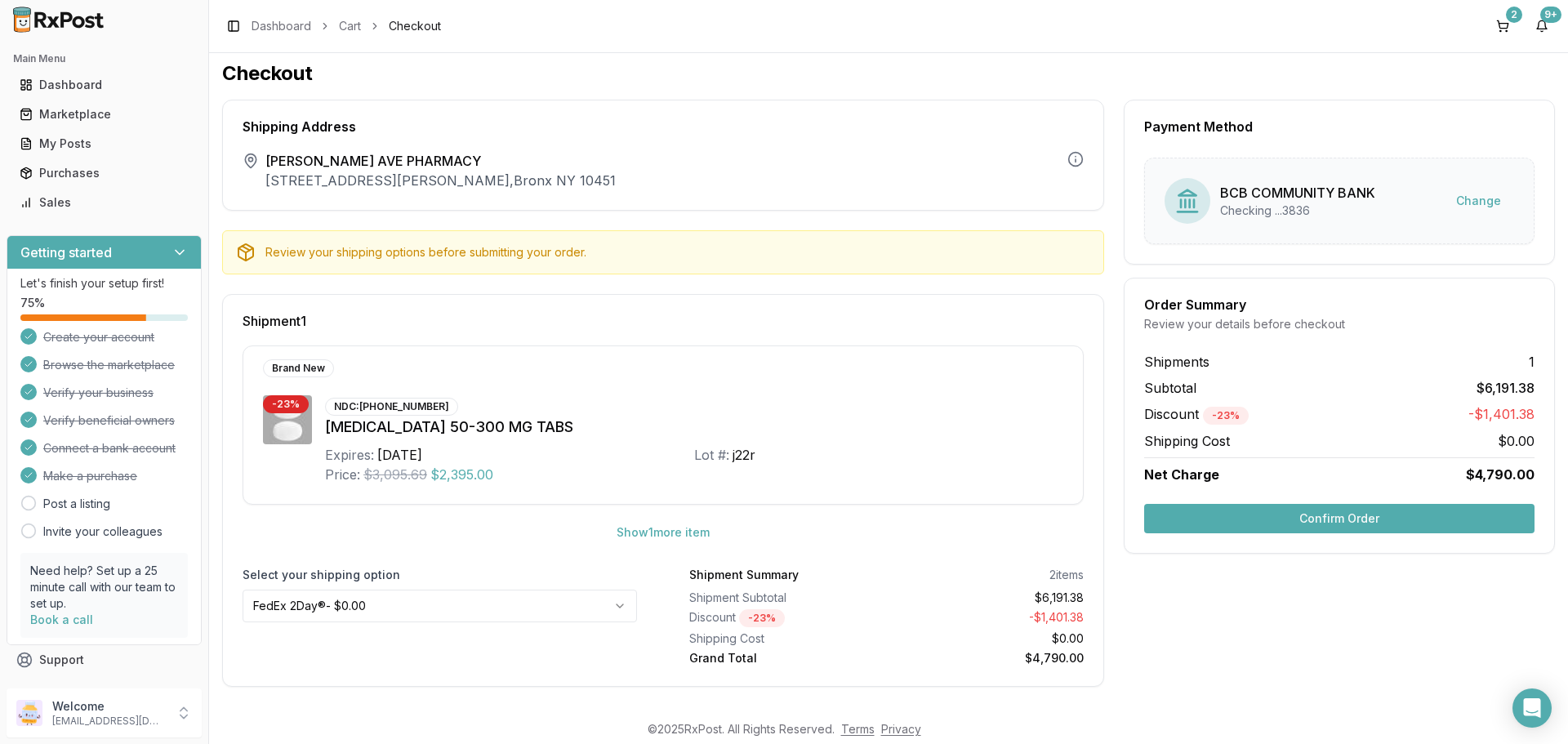
scroll to position [7, 0]
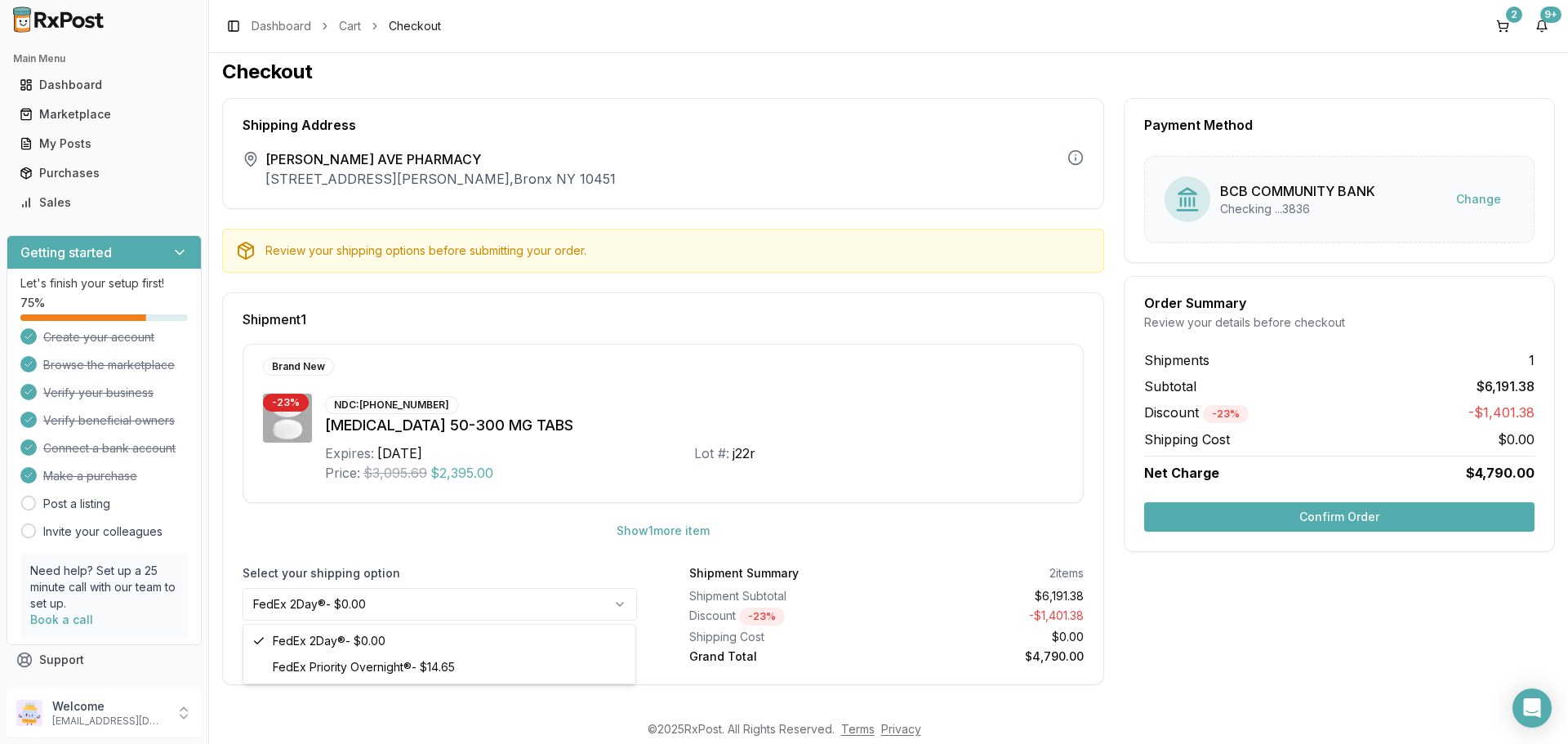
click at [468, 609] on html "Main Menu Dashboard Marketplace My Posts Purchases Sales Getting started Let's …" at bounding box center [784, 372] width 1568 height 744
click at [1340, 518] on button "Confirm Order" at bounding box center [1340, 516] width 390 height 29
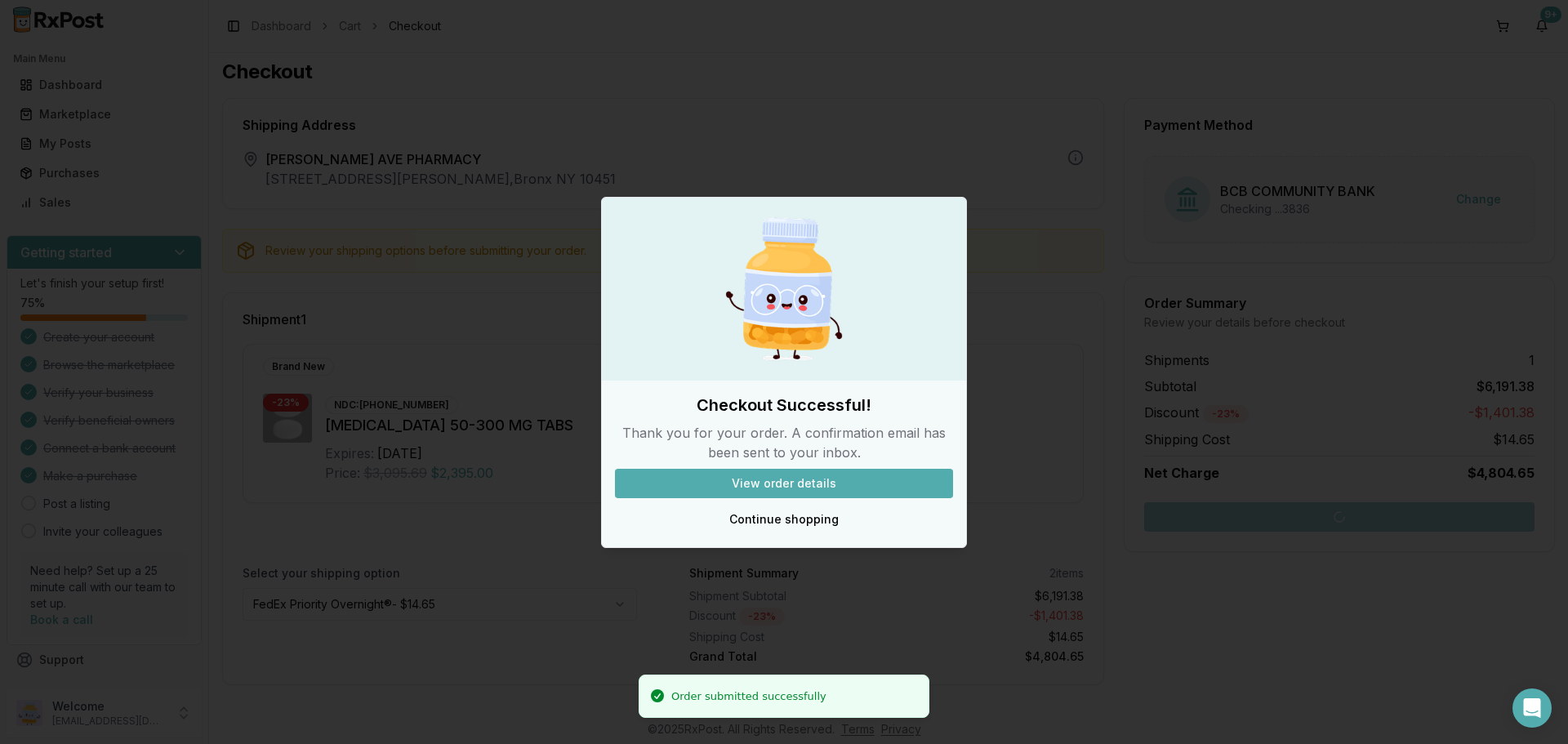
click at [812, 480] on button "View order details" at bounding box center [784, 482] width 338 height 29
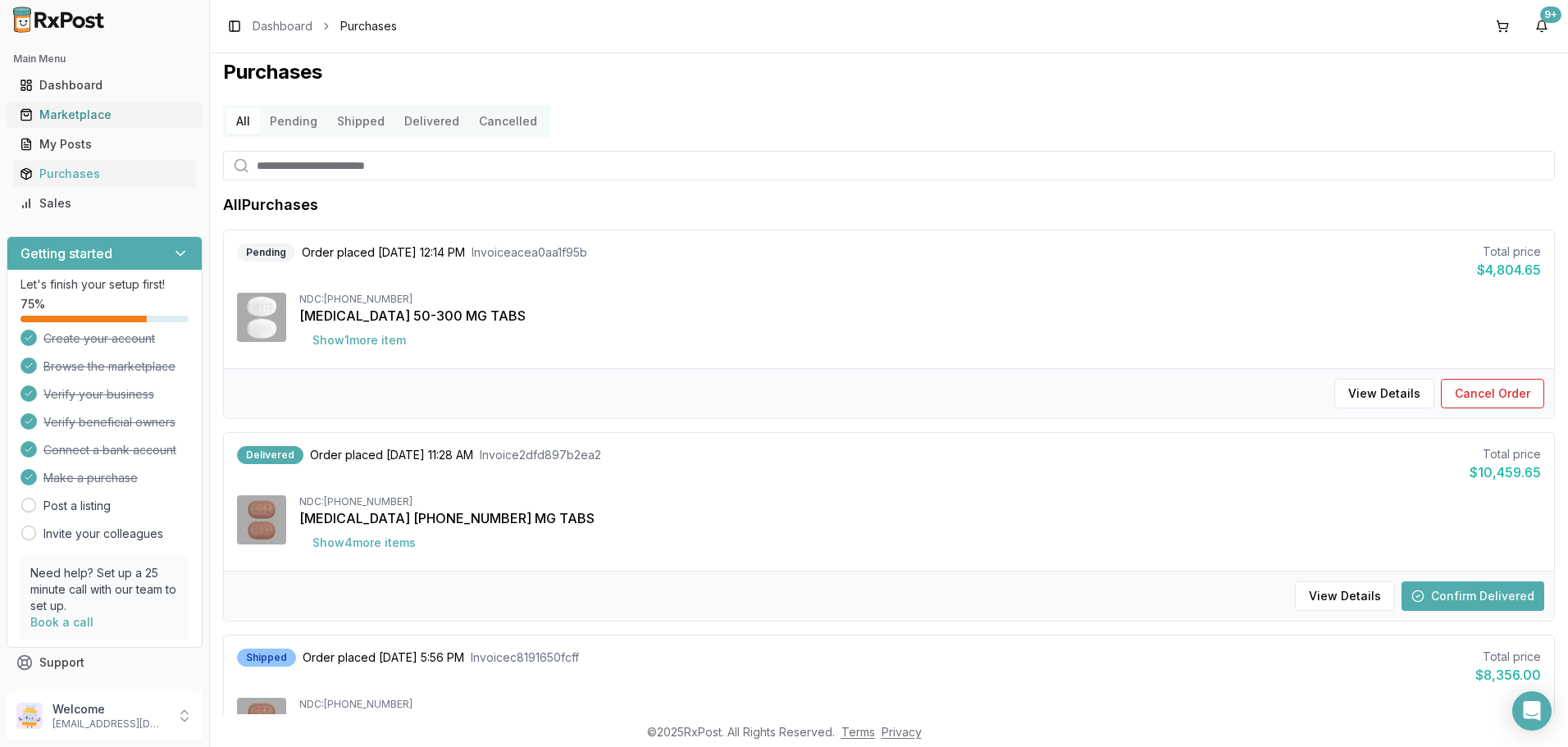
click at [75, 106] on link "Marketplace" at bounding box center [104, 114] width 183 height 29
